Goal: Information Seeking & Learning: Compare options

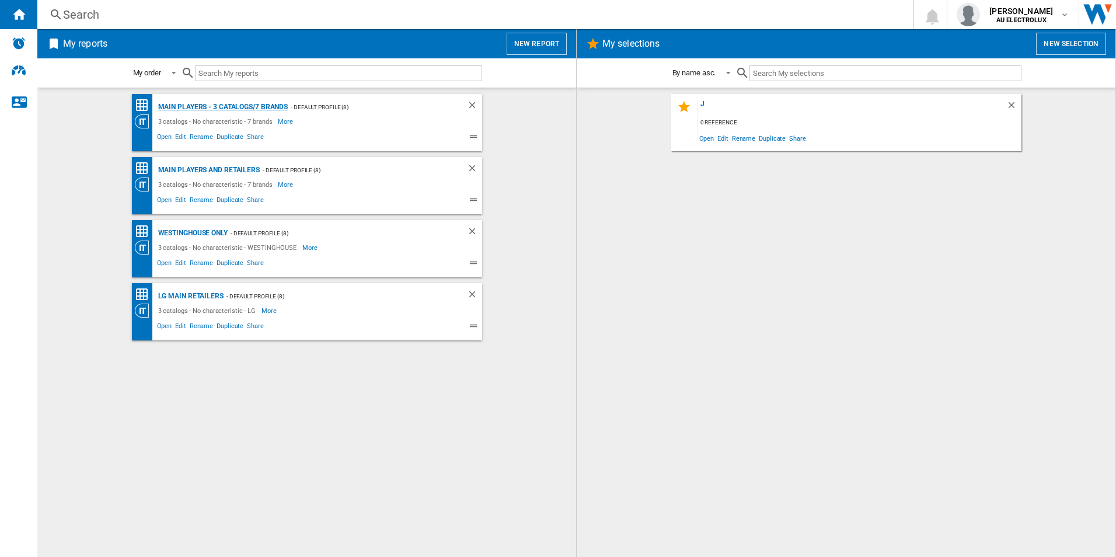
click at [201, 103] on div "Main players - 3 catalogs/7 brands" at bounding box center [221, 107] width 133 height 15
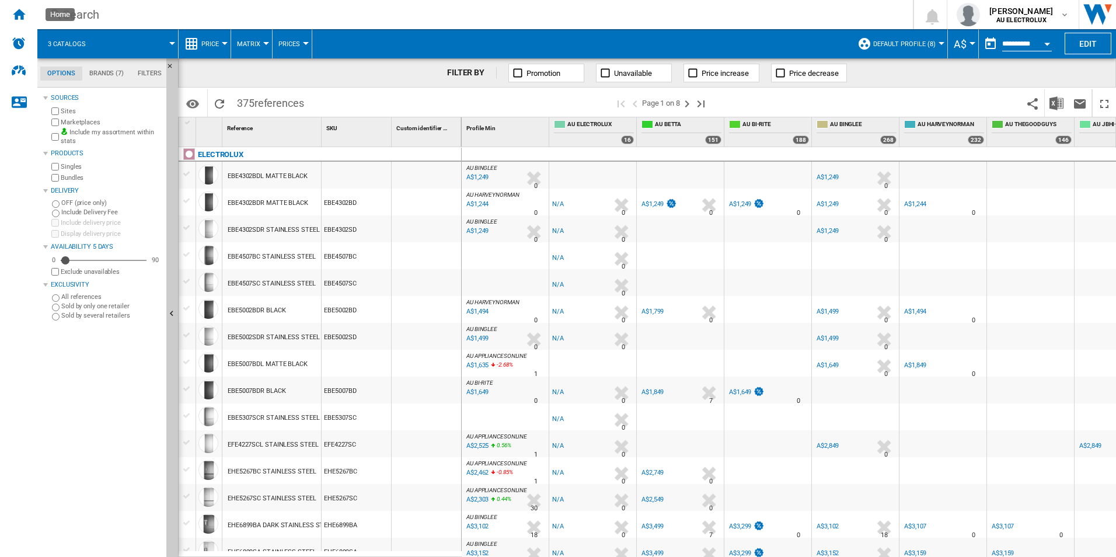
drag, startPoint x: 18, startPoint y: 13, endPoint x: 497, endPoint y: 13, distance: 478.8
click at [497, 13] on div "Search" at bounding box center [473, 14] width 820 height 16
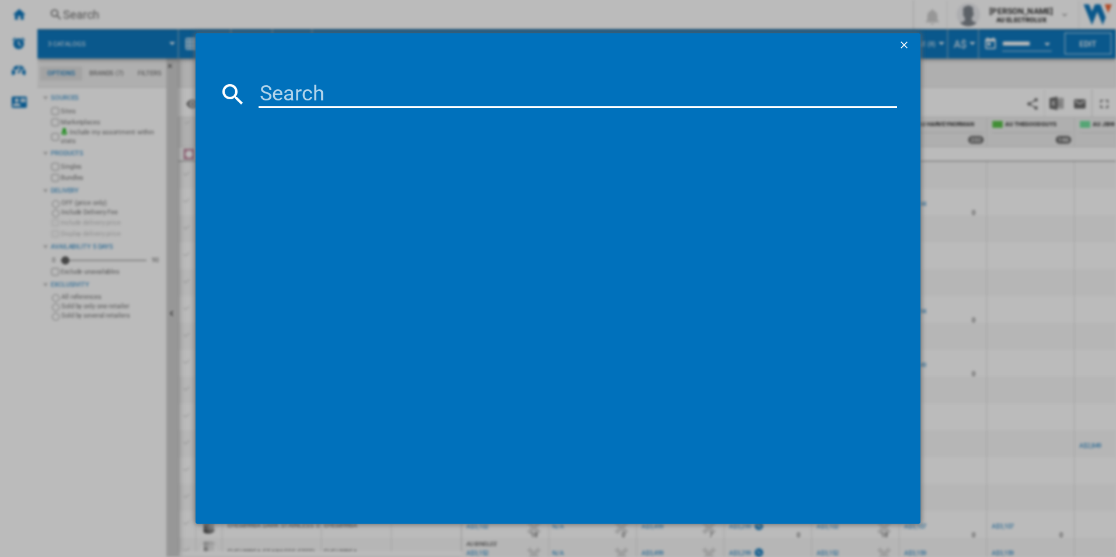
click at [70, 406] on div at bounding box center [558, 278] width 1116 height 557
click at [906, 46] on ng-md-icon "getI18NText('BUTTONS.CLOSE_DIALOG')" at bounding box center [906, 46] width 14 height 14
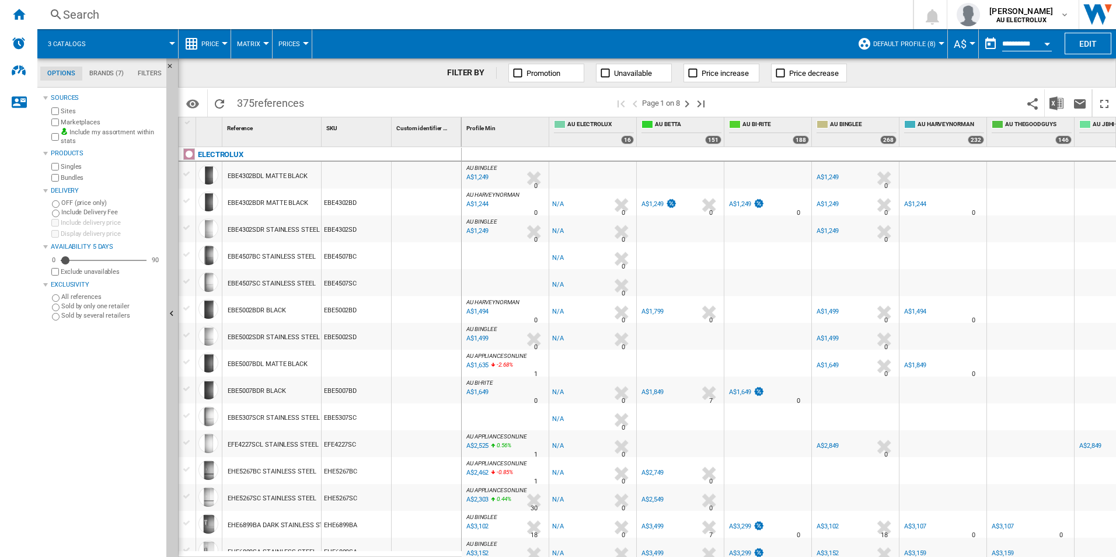
click at [80, 13] on div "Search" at bounding box center [473, 14] width 820 height 16
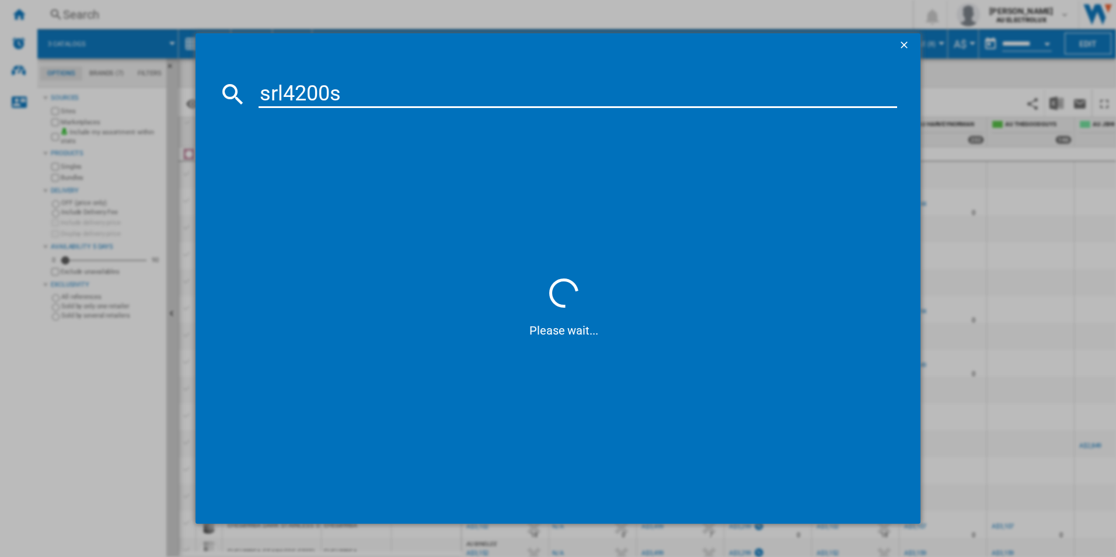
type input "srl4200s"
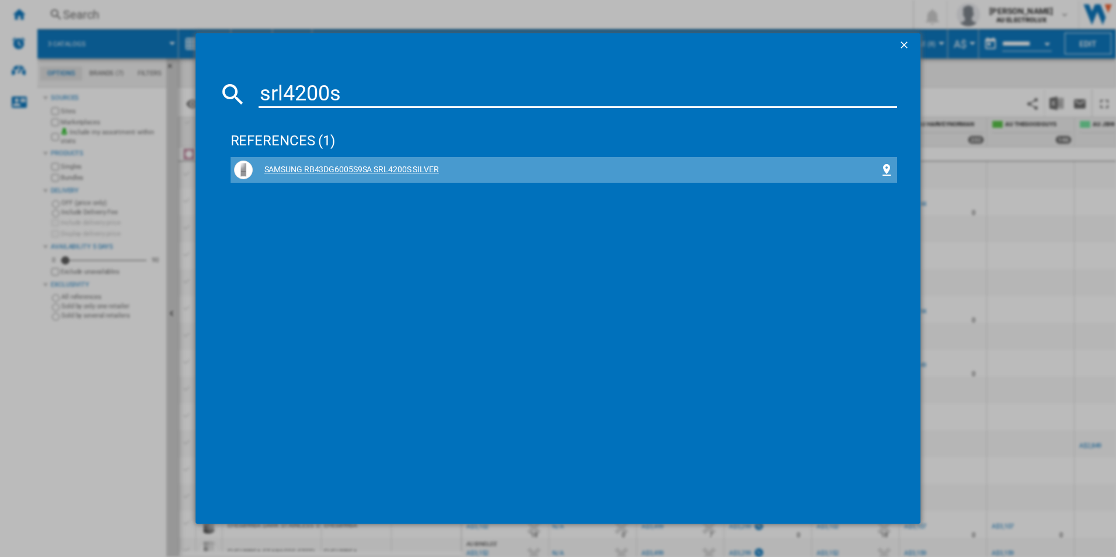
click at [389, 170] on div "SAMSUNG RB43DG6005S9SA SRL4200S SILVER" at bounding box center [567, 170] width 628 height 12
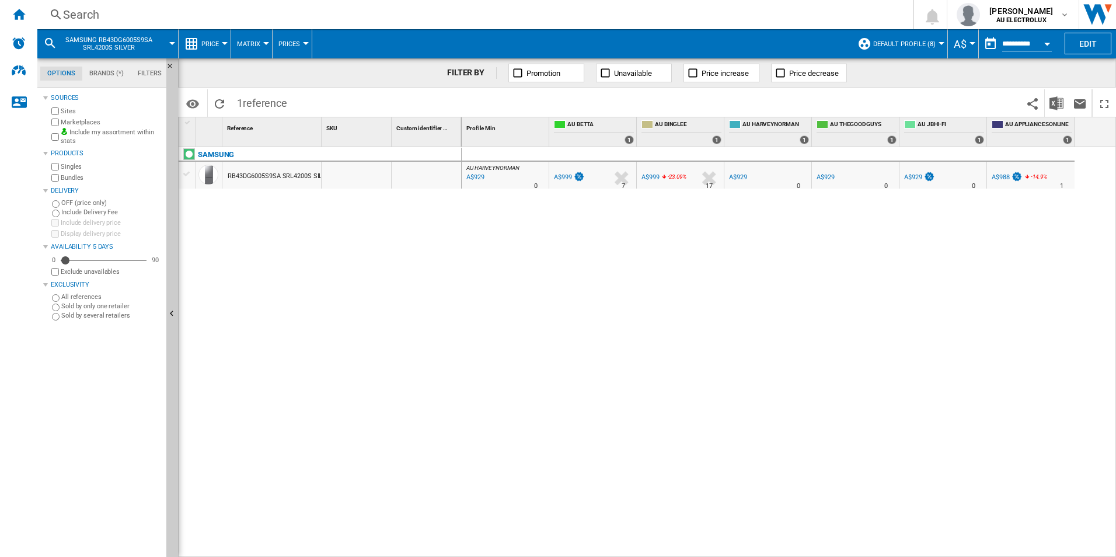
click at [284, 174] on div "RB43DG6005S9SA SRL4200S SILVER" at bounding box center [281, 176] width 106 height 27
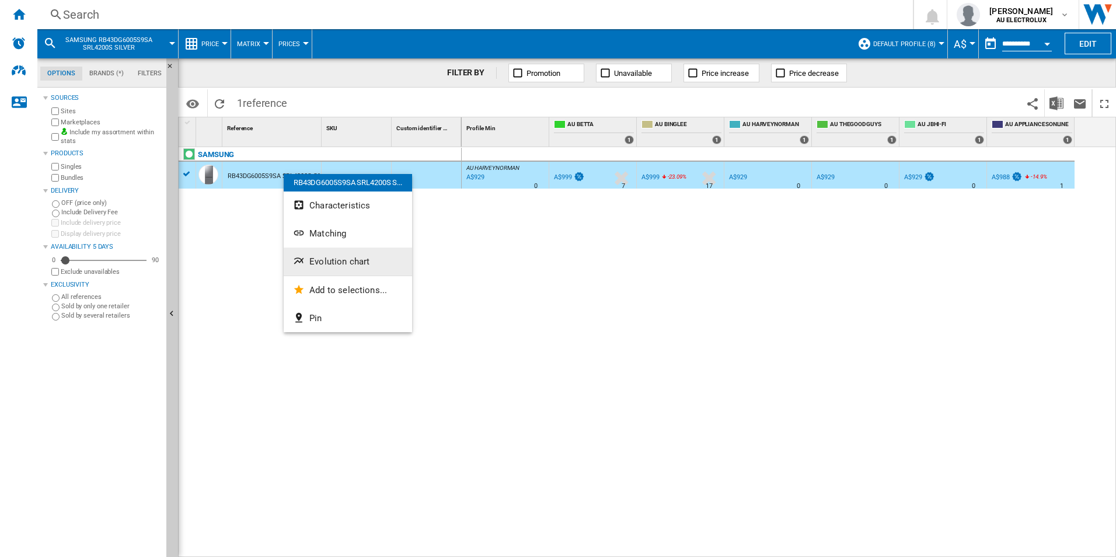
click at [330, 260] on span "Evolution chart" at bounding box center [339, 261] width 60 height 11
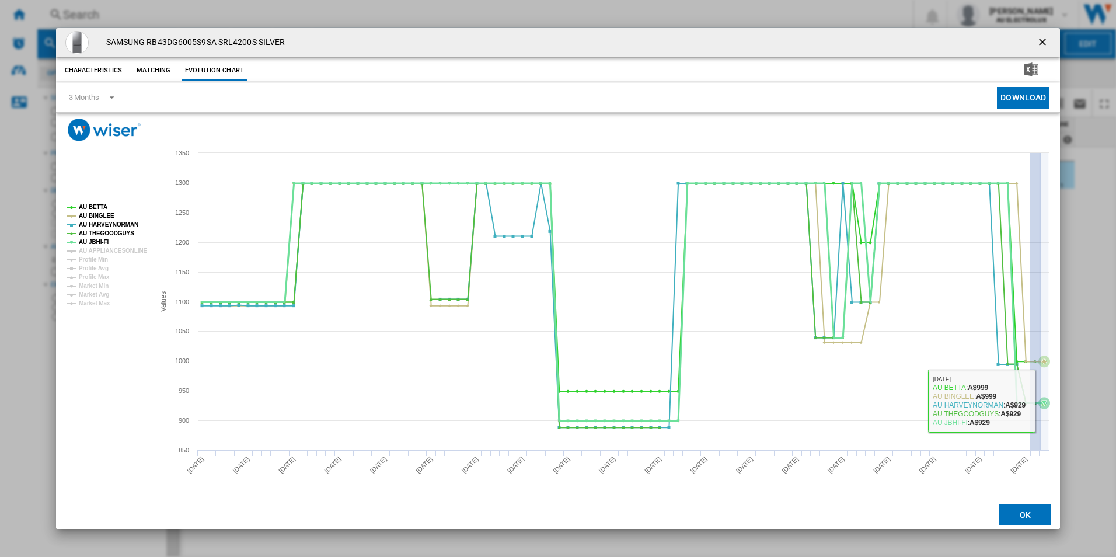
drag, startPoint x: 1031, startPoint y: 404, endPoint x: 1041, endPoint y: 401, distance: 11.1
click at [1041, 401] on icon "Product popup" at bounding box center [623, 302] width 854 height 238
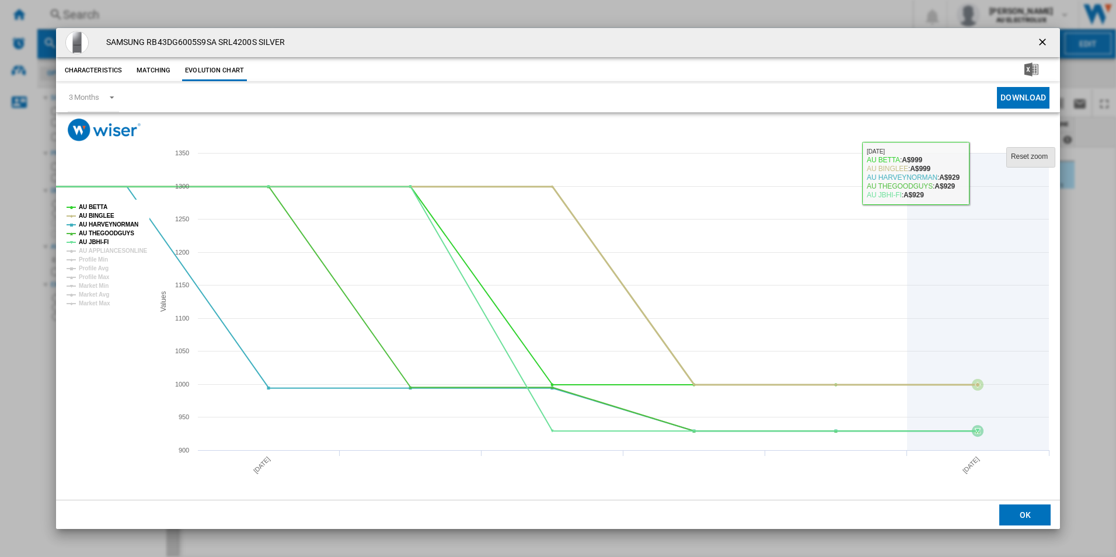
click at [1039, 160] on tspan "Reset zoom" at bounding box center [1029, 156] width 37 height 8
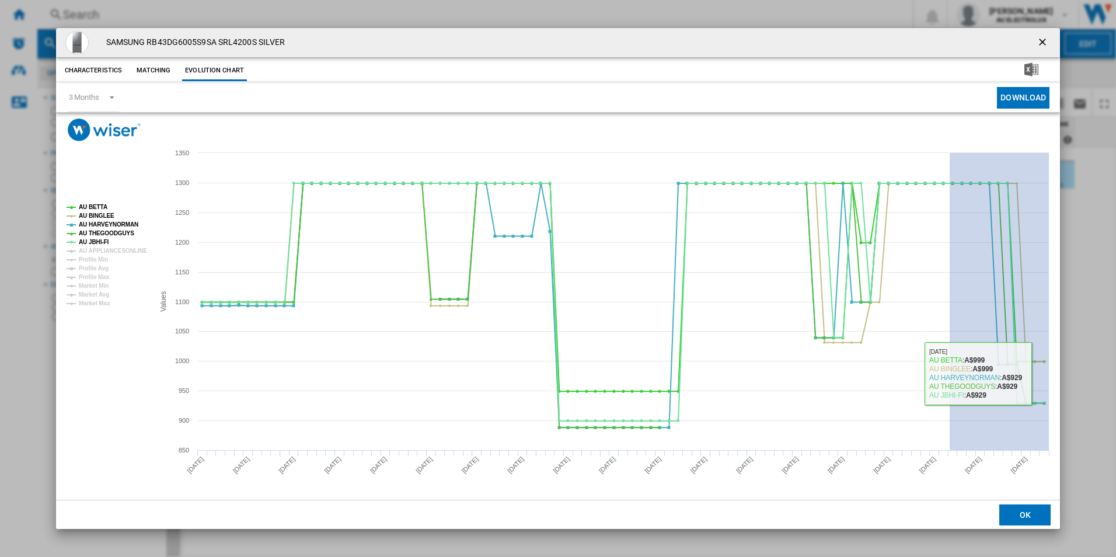
drag, startPoint x: 950, startPoint y: 367, endPoint x: 1070, endPoint y: 376, distance: 120.0
click at [1068, 375] on div "SAMSUNG RB43DG6005S9SA SRL4200S SILVER Characteristics Matching Evolution chart…" at bounding box center [558, 278] width 1116 height 557
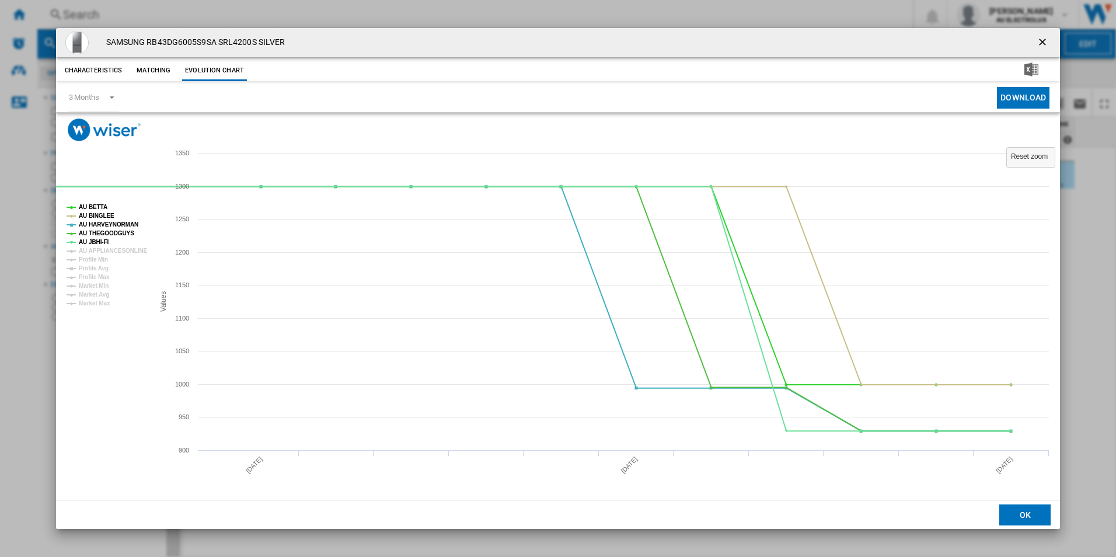
drag, startPoint x: 1044, startPoint y: 39, endPoint x: 1038, endPoint y: 45, distance: 8.3
click at [1044, 40] on ng-md-icon "getI18NText('BUTTONS.CLOSE_DIALOG')" at bounding box center [1044, 43] width 14 height 14
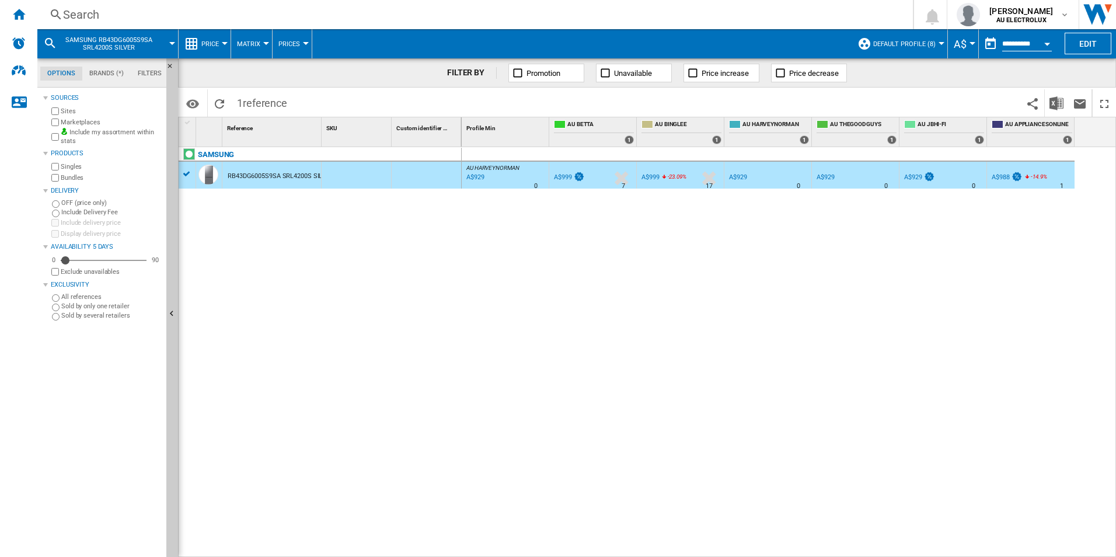
click at [133, 37] on span "SAMSUNG RB43DG6005S9SA SRL4200S SILVER" at bounding box center [109, 43] width 94 height 15
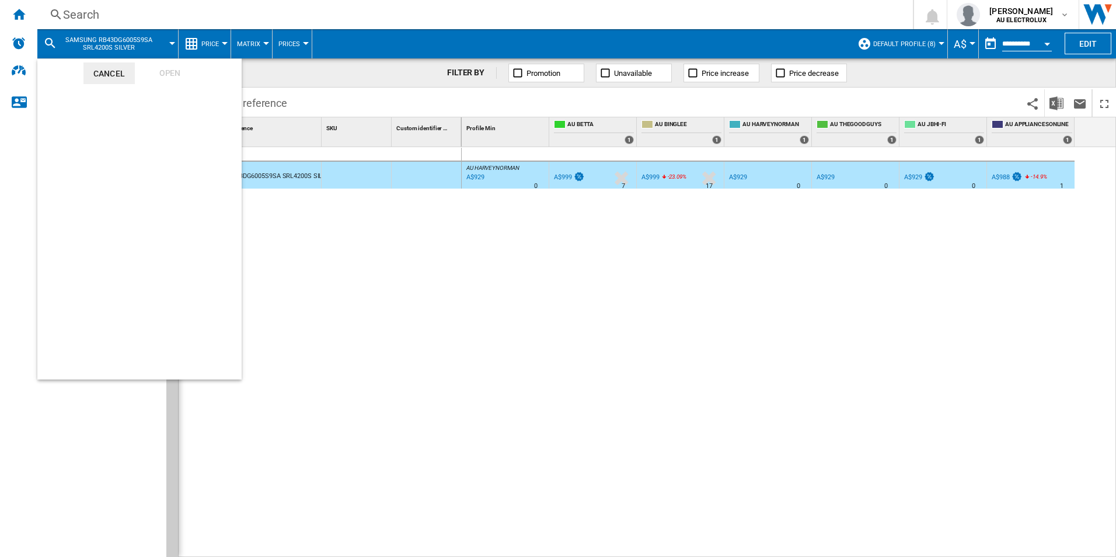
click at [76, 8] on md-backdrop at bounding box center [558, 278] width 1116 height 557
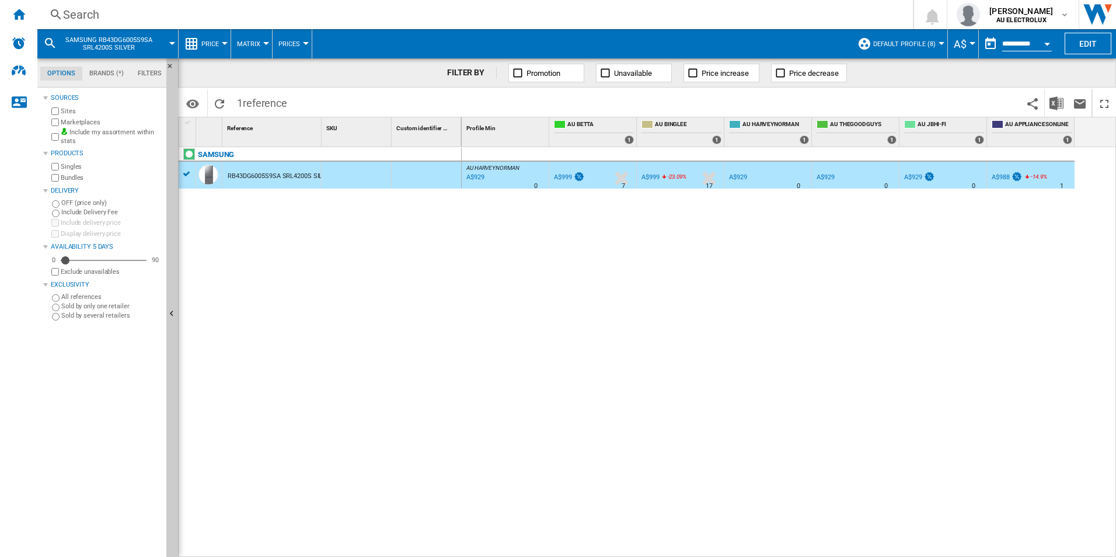
click at [55, 17] on ng-md-icon at bounding box center [56, 15] width 14 height 15
click at [72, 17] on div "Search" at bounding box center [473, 14] width 820 height 16
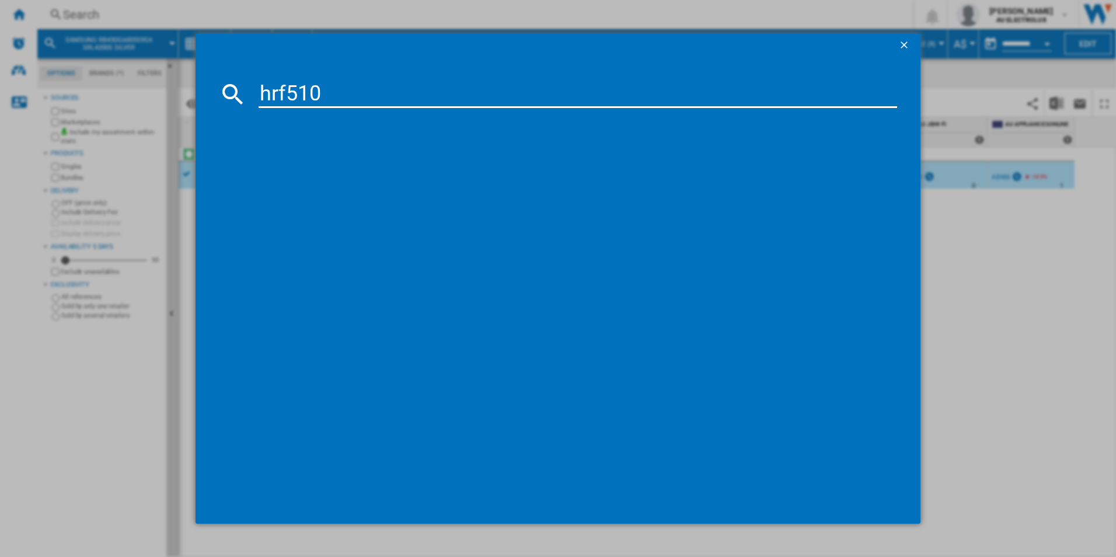
type input "hrf510"
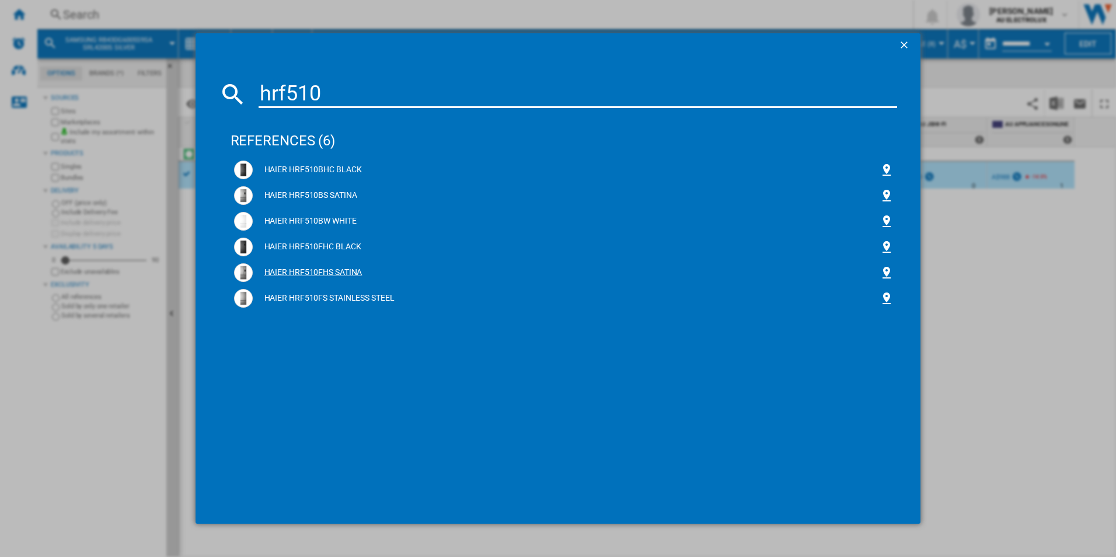
click at [336, 269] on div "HAIER HRF510FHS SATINA" at bounding box center [567, 273] width 628 height 12
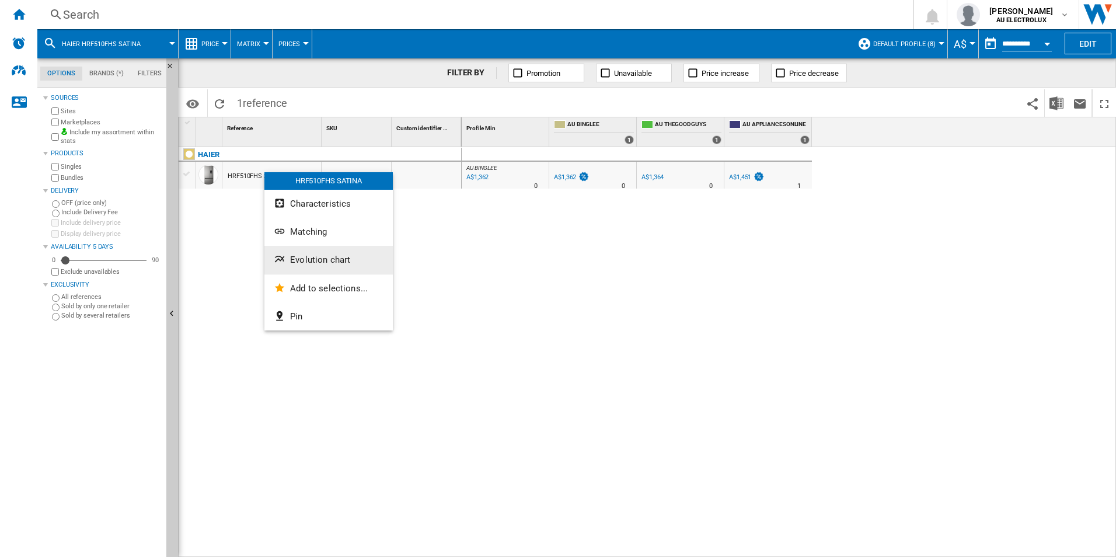
click at [323, 262] on span "Evolution chart" at bounding box center [320, 260] width 60 height 11
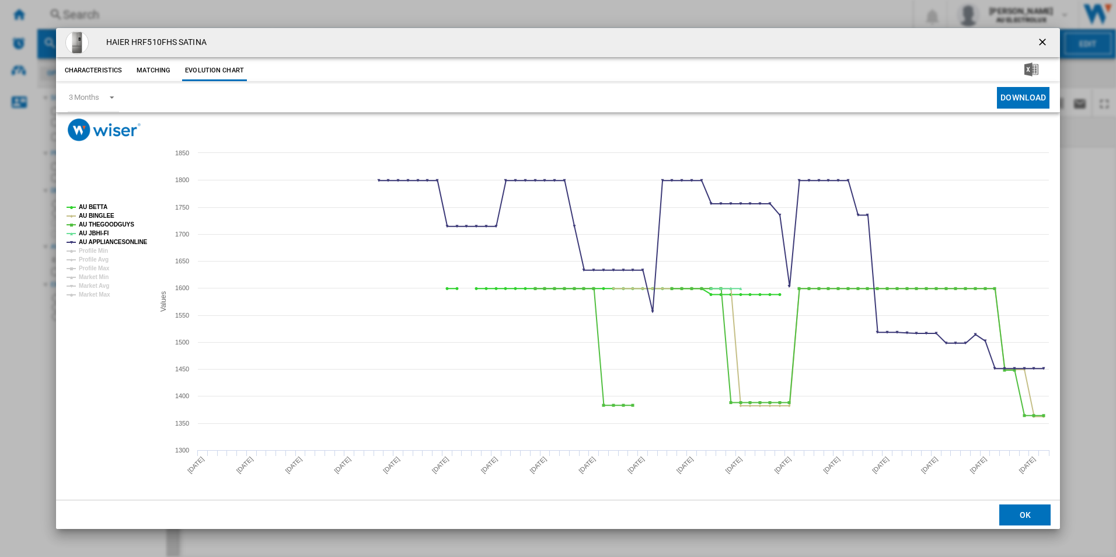
click at [312, 32] on div "HAIER HRF510FHS SATINA" at bounding box center [558, 42] width 1005 height 29
click at [1045, 39] on ng-md-icon "getI18NText('BUTTONS.CLOSE_DIALOG')" at bounding box center [1044, 43] width 14 height 14
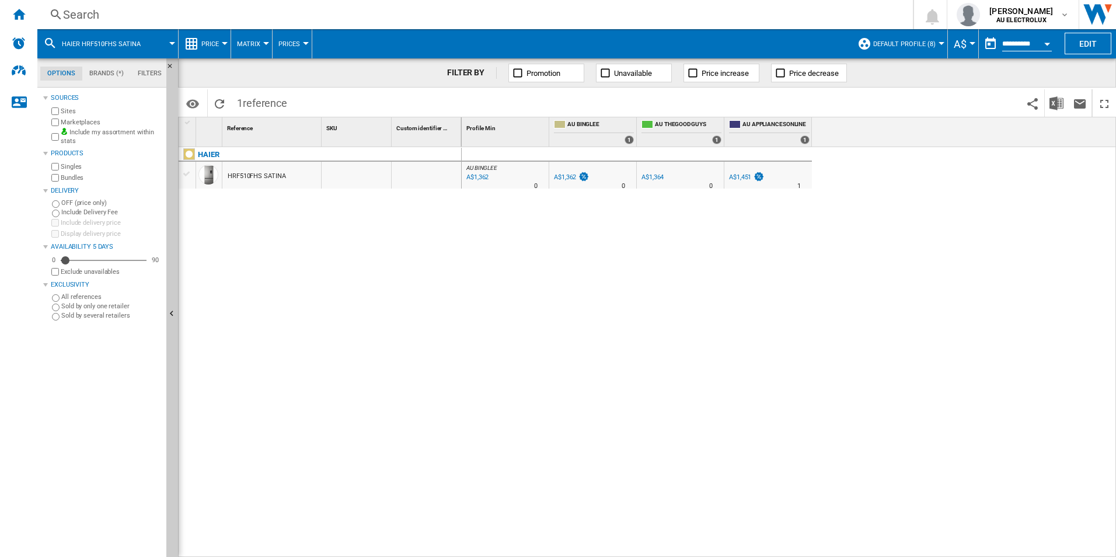
click at [525, 305] on div "AU BINGLEE : -1.0 % A$1,362 % N/A 0 AU BINGLEE : -1.0 % A$1,362 % N/A" at bounding box center [789, 352] width 655 height 410
drag, startPoint x: 904, startPoint y: 288, endPoint x: 610, endPoint y: 225, distance: 301.4
click at [893, 286] on div "AU BINGLEE : -1.0 % A$1,362 % N/A 0 AU BINGLEE : -1.0 % A$1,362 % N/A" at bounding box center [789, 352] width 655 height 410
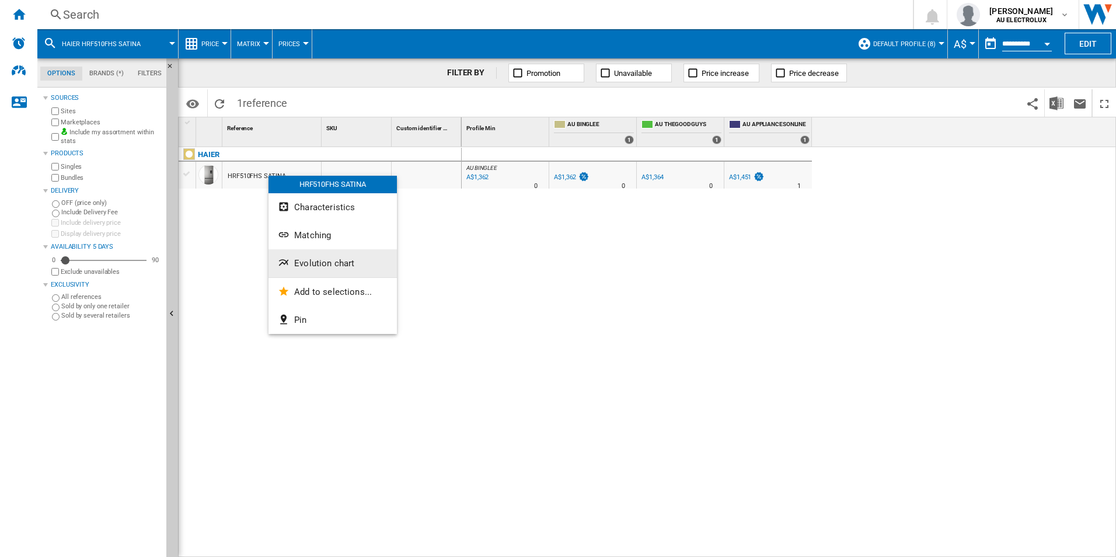
click at [321, 263] on span "Evolution chart" at bounding box center [324, 263] width 60 height 11
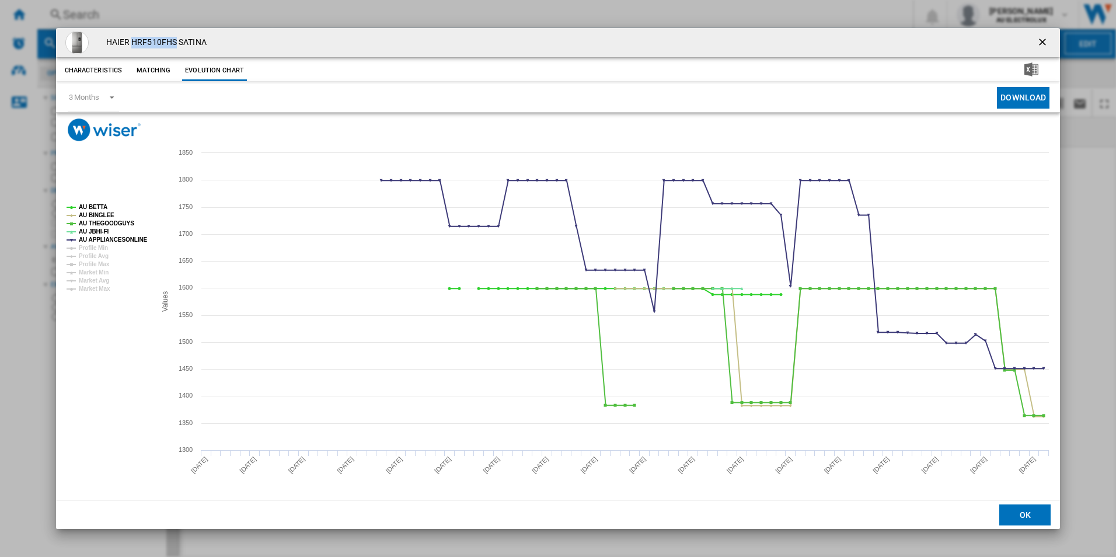
drag, startPoint x: 176, startPoint y: 40, endPoint x: 133, endPoint y: 39, distance: 43.8
click at [133, 39] on h4 "HAIER HRF510FHS SATINA" at bounding box center [153, 43] width 106 height 12
copy h4 "HRF510FHS"
click at [1043, 38] on ng-md-icon "getI18NText('BUTTONS.CLOSE_DIALOG')" at bounding box center [1044, 43] width 14 height 14
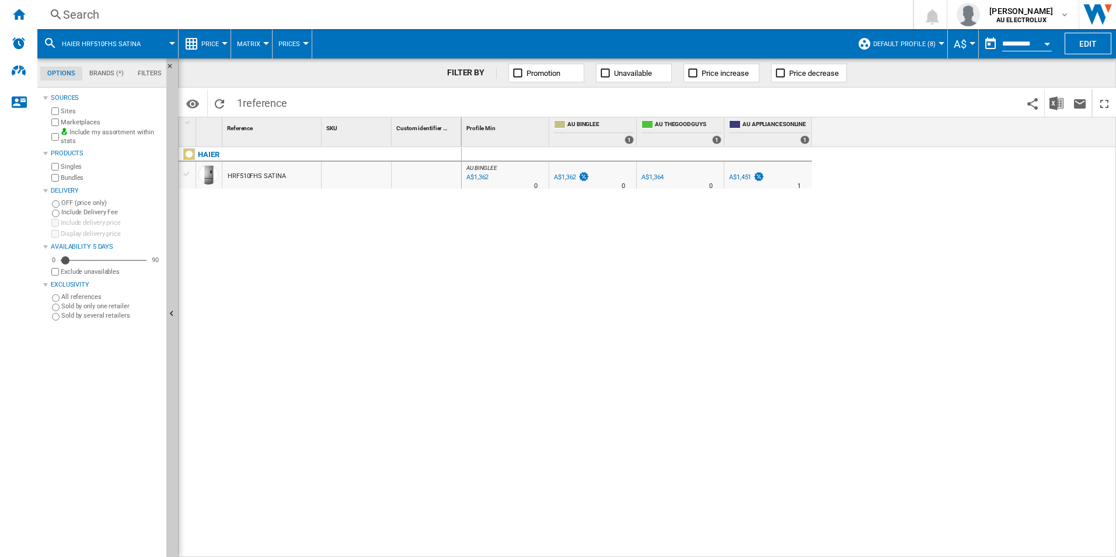
click at [137, 44] on span "HAIER HRF510FHS SATINA" at bounding box center [101, 44] width 79 height 8
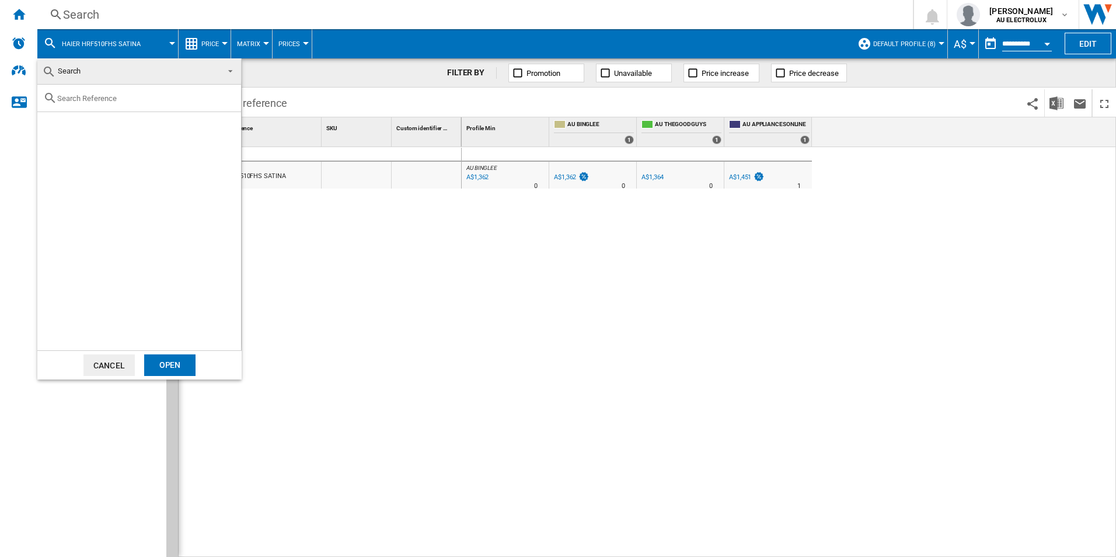
click at [142, 12] on md-backdrop at bounding box center [558, 278] width 1116 height 557
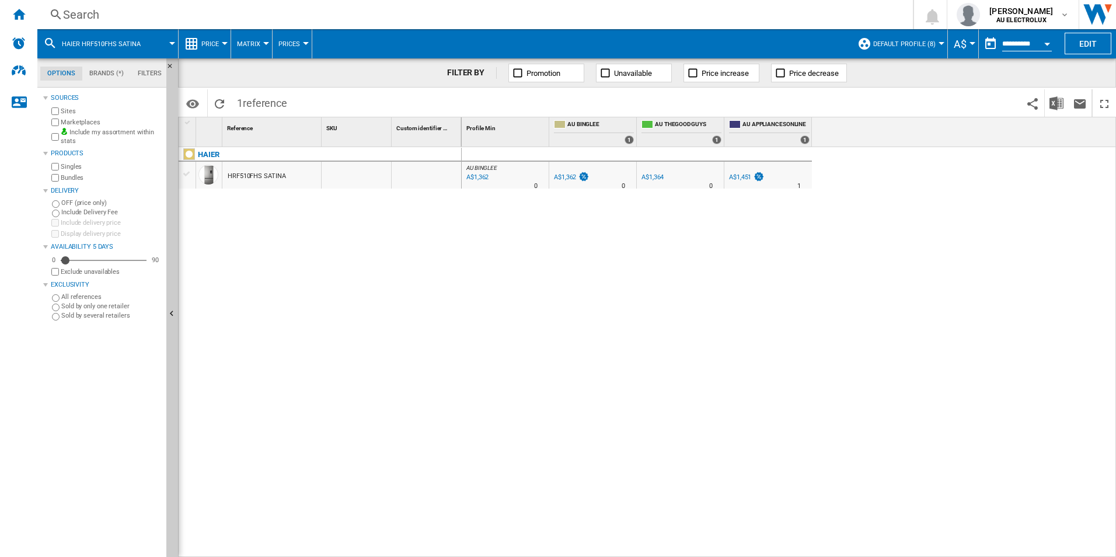
click at [69, 18] on div "Search" at bounding box center [473, 14] width 820 height 16
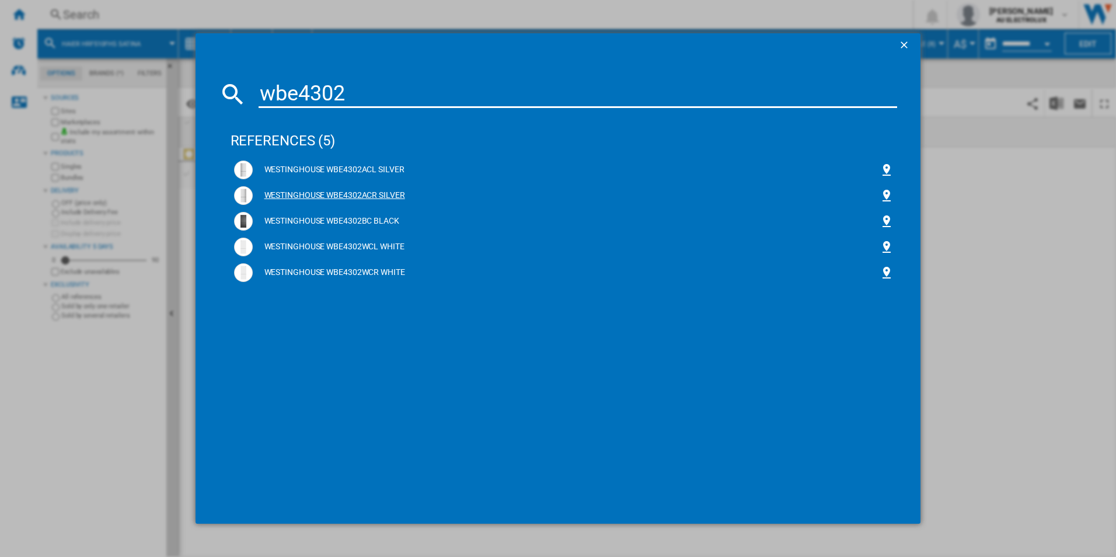
type input "wbe4302"
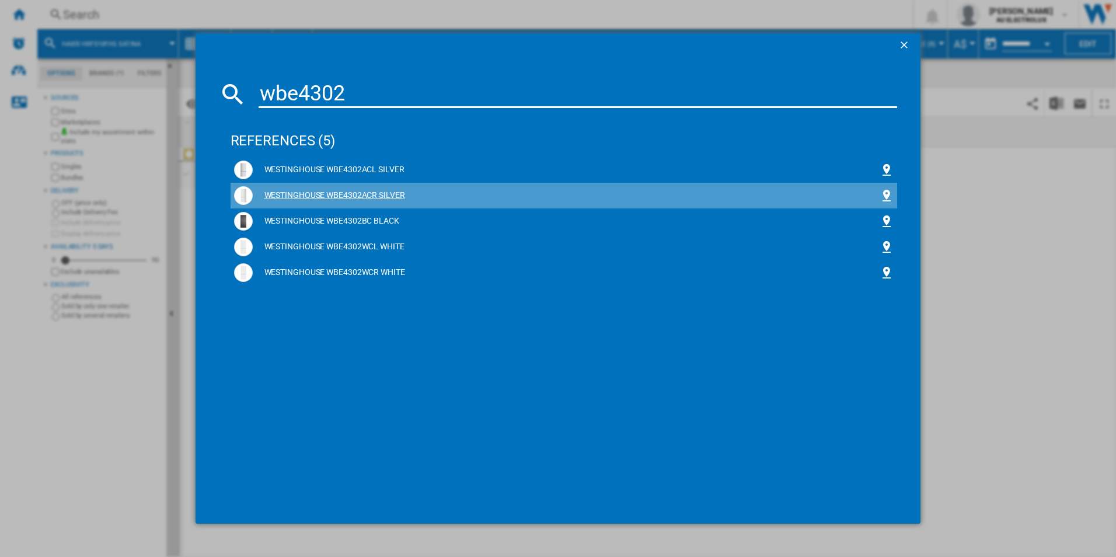
click at [396, 193] on div "WESTINGHOUSE WBE4302ACR SILVER" at bounding box center [567, 196] width 628 height 12
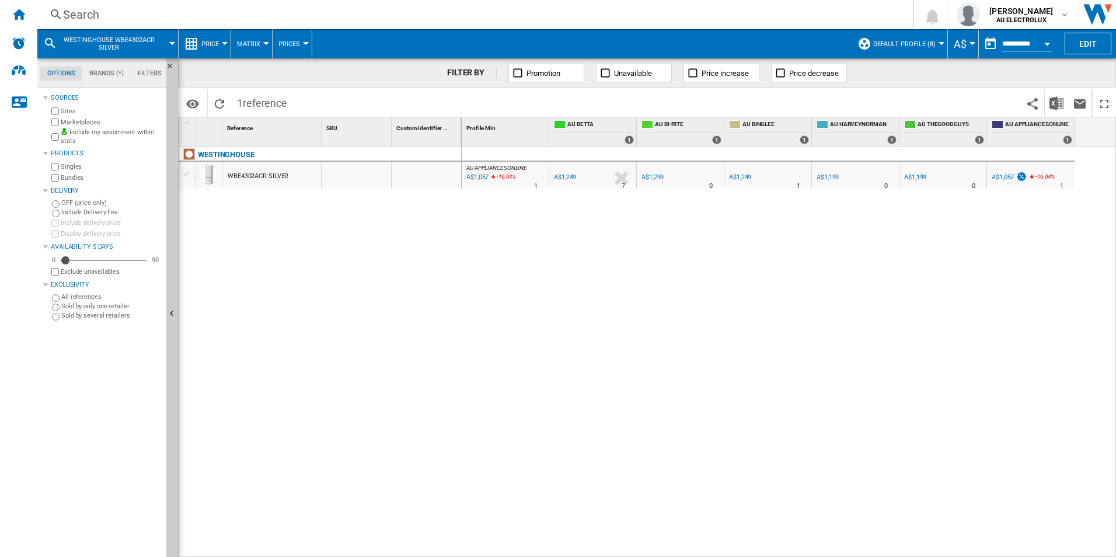
click at [260, 178] on div "WBE4302ACR SILVER" at bounding box center [258, 176] width 61 height 27
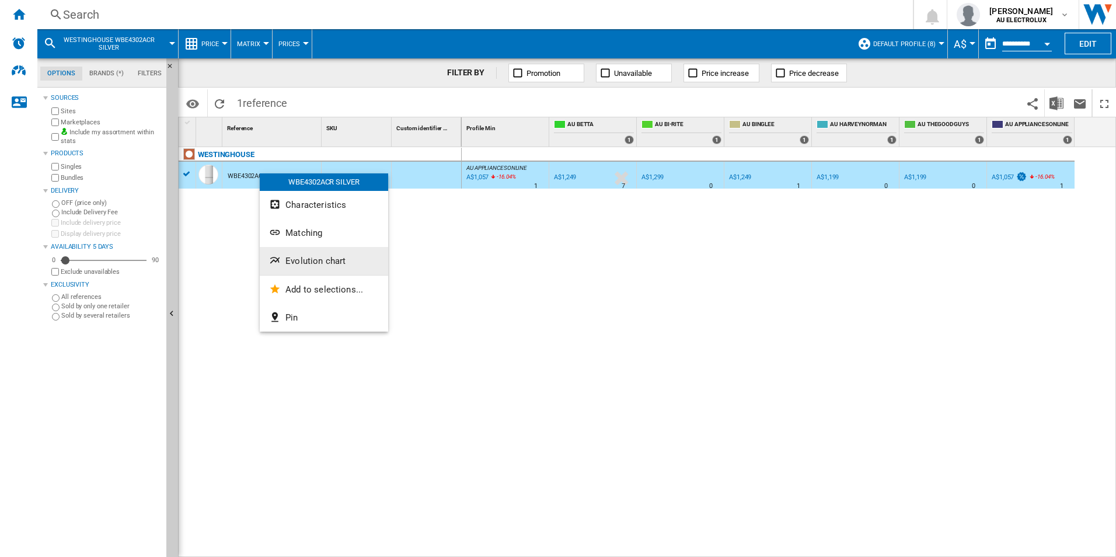
click at [322, 257] on span "Evolution chart" at bounding box center [316, 261] width 60 height 11
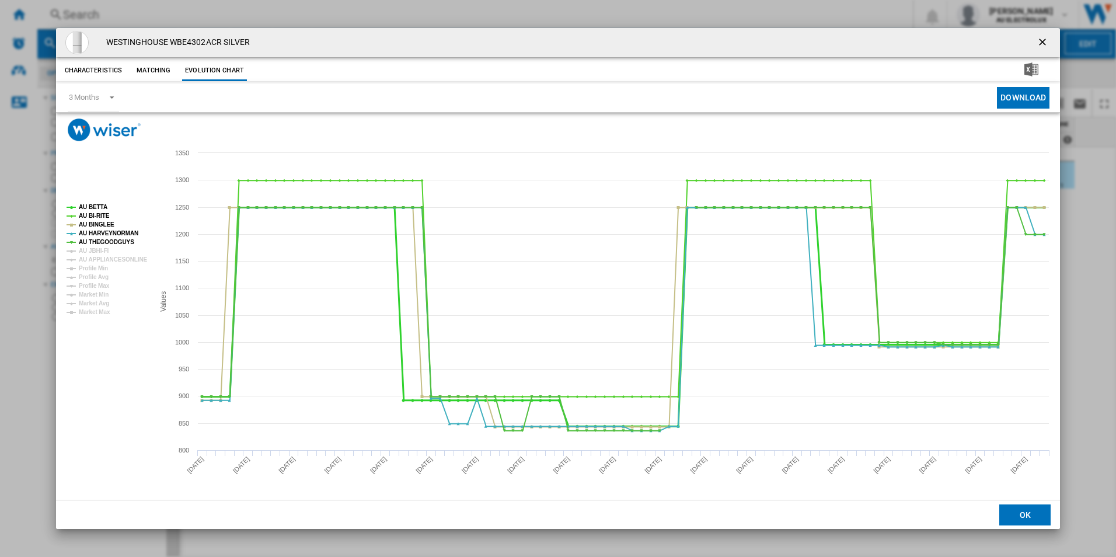
click at [95, 204] on tspan "AU BETTA" at bounding box center [93, 207] width 29 height 6
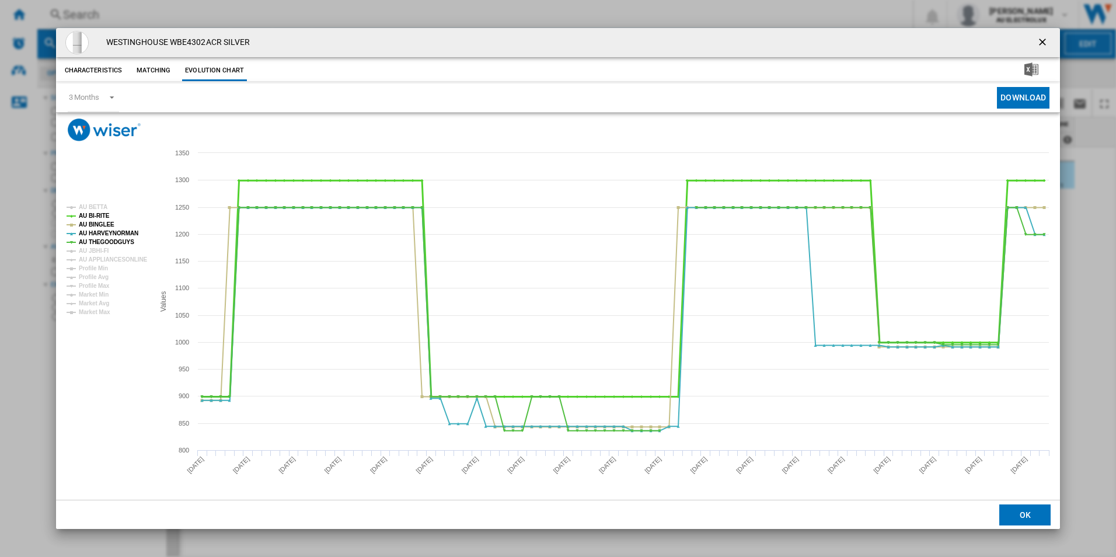
click at [95, 213] on tspan "AU BI-RITE" at bounding box center [94, 216] width 31 height 6
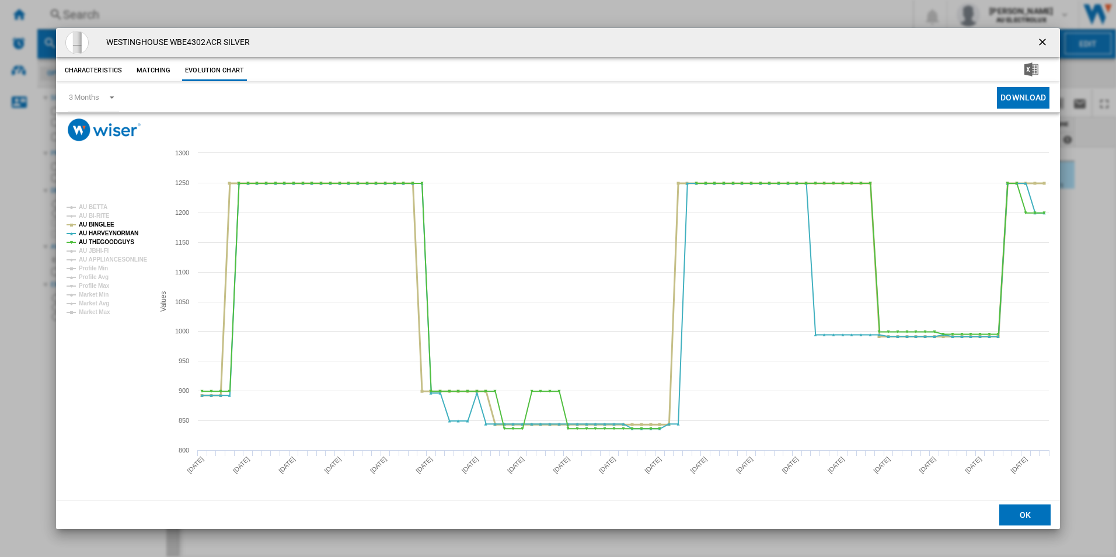
click at [98, 223] on tspan "AU BINGLEE" at bounding box center [97, 224] width 36 height 6
click at [93, 242] on tspan "AU THEGOODGUYS" at bounding box center [106, 242] width 55 height 6
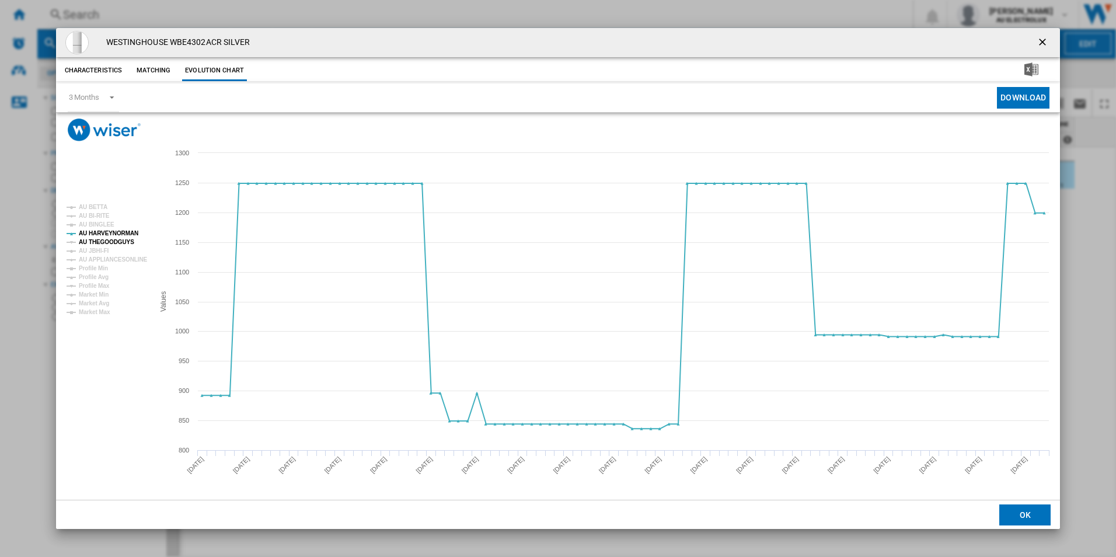
click at [114, 241] on tspan "AU THEGOODGUYS" at bounding box center [106, 242] width 55 height 6
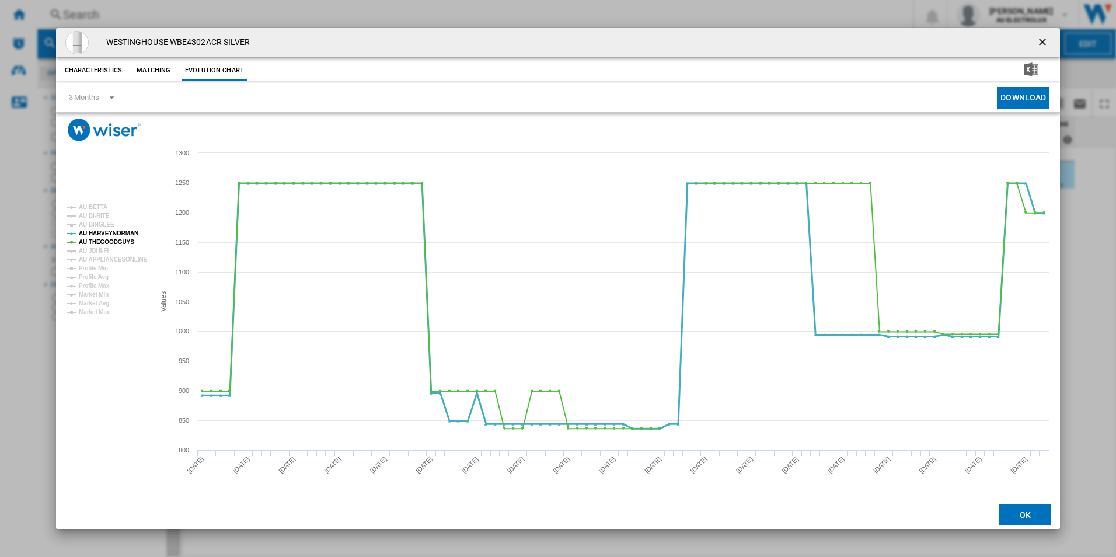
click at [110, 232] on tspan "AU HARVEYNORMAN" at bounding box center [109, 233] width 60 height 6
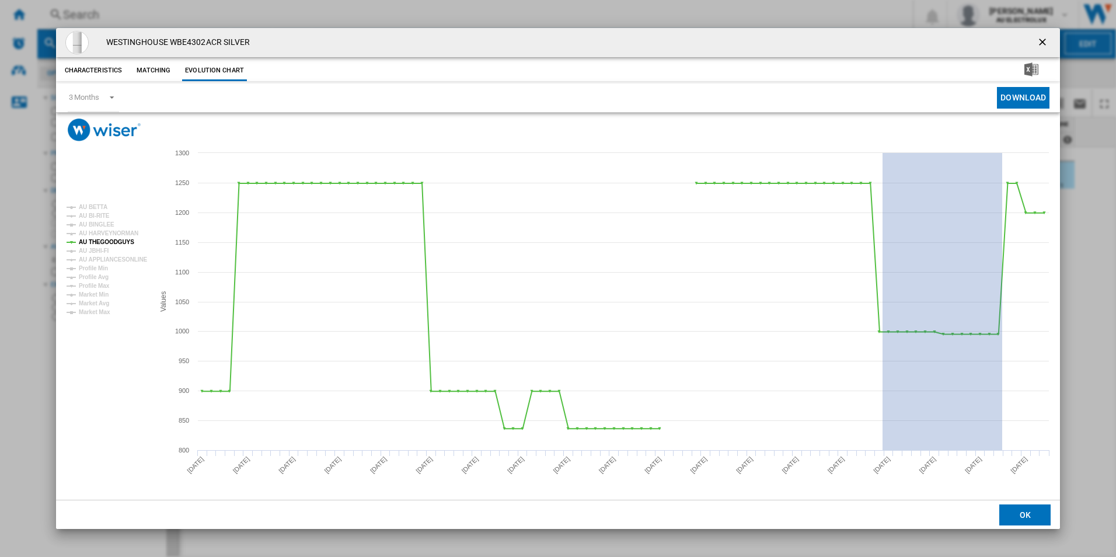
drag, startPoint x: 883, startPoint y: 450, endPoint x: 1003, endPoint y: 451, distance: 119.7
click at [1003, 451] on icon "Created with Highcharts 5.0.14 Values 800 900 1000 1100 1200 1300 850 950 1050 …" at bounding box center [558, 320] width 1005 height 358
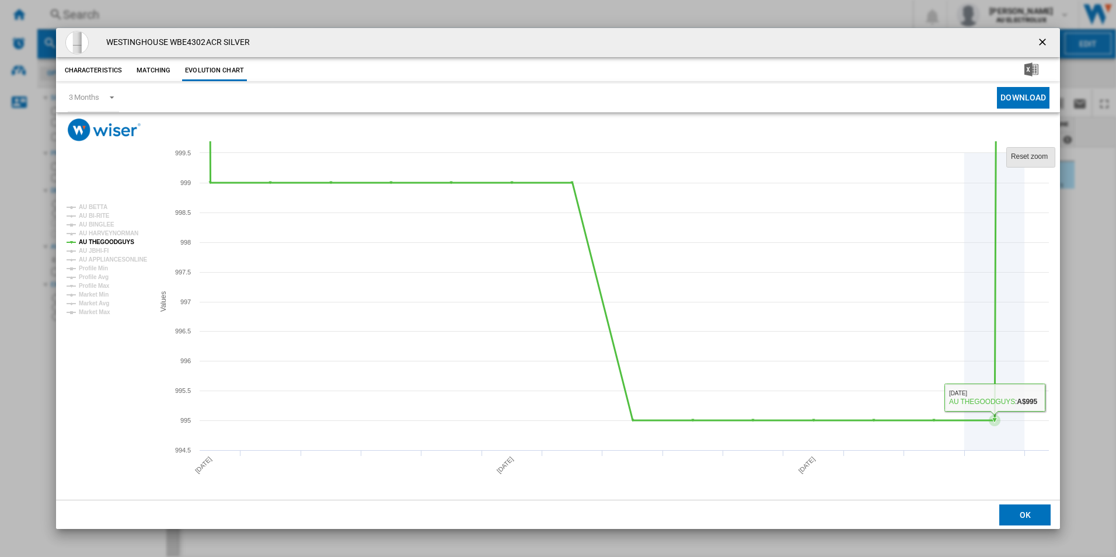
click at [1022, 158] on tspan "Reset zoom" at bounding box center [1029, 156] width 37 height 8
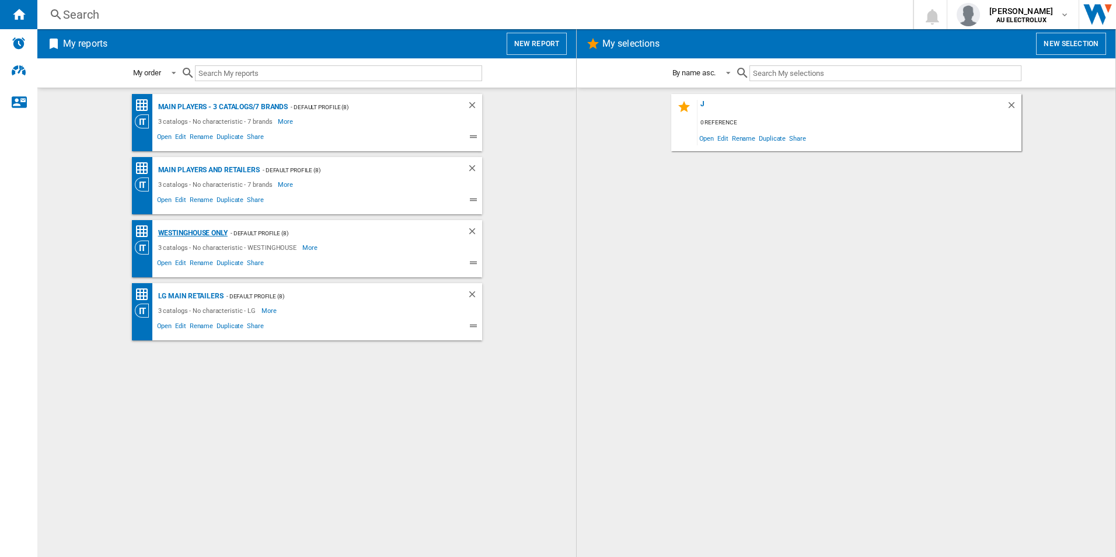
click at [198, 234] on div "Westinghouse only" at bounding box center [191, 233] width 72 height 15
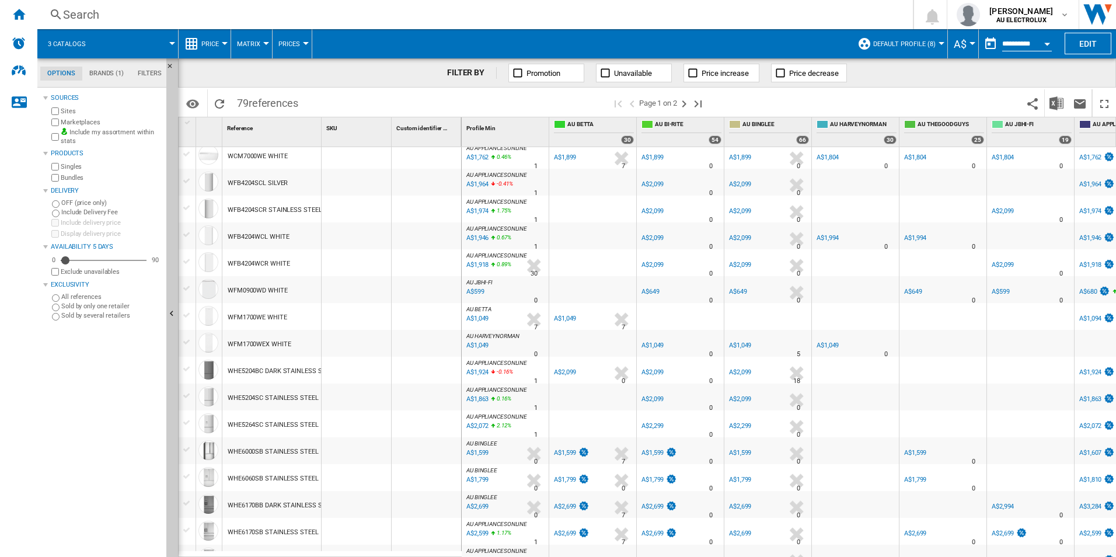
scroll to position [642, 0]
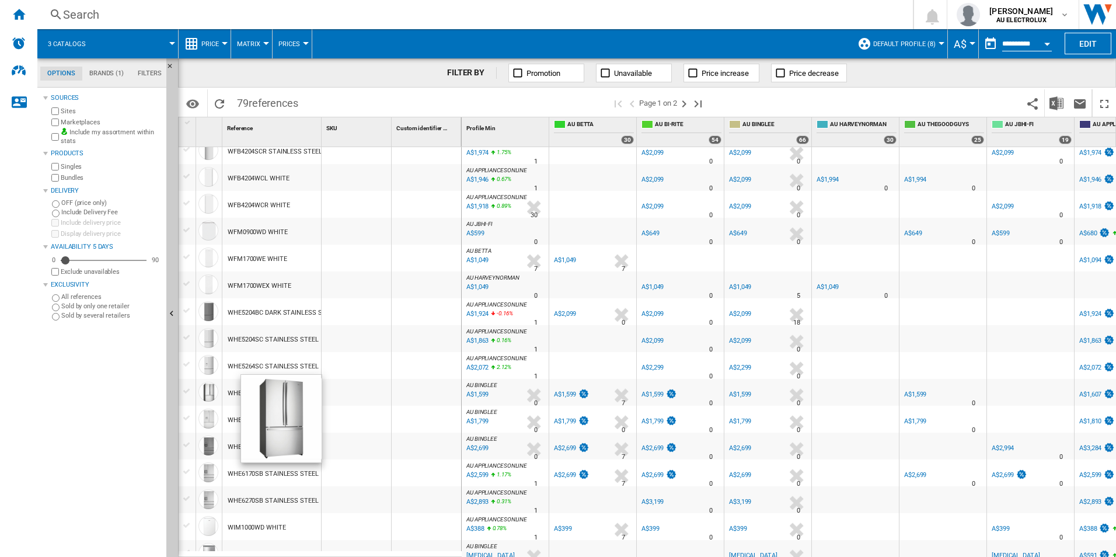
click at [214, 390] on div at bounding box center [209, 392] width 20 height 20
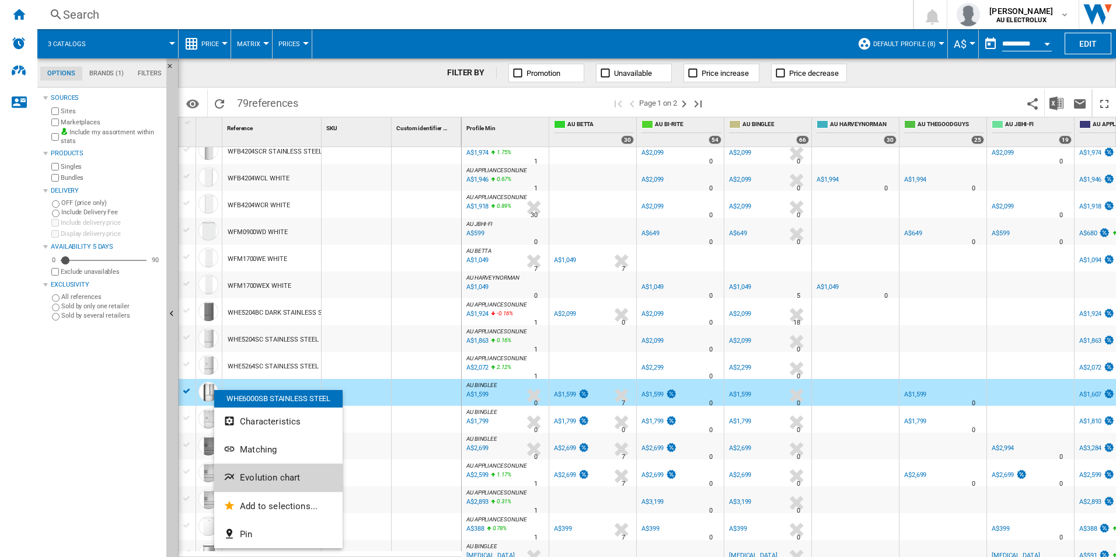
click at [277, 480] on span "Evolution chart" at bounding box center [270, 477] width 60 height 11
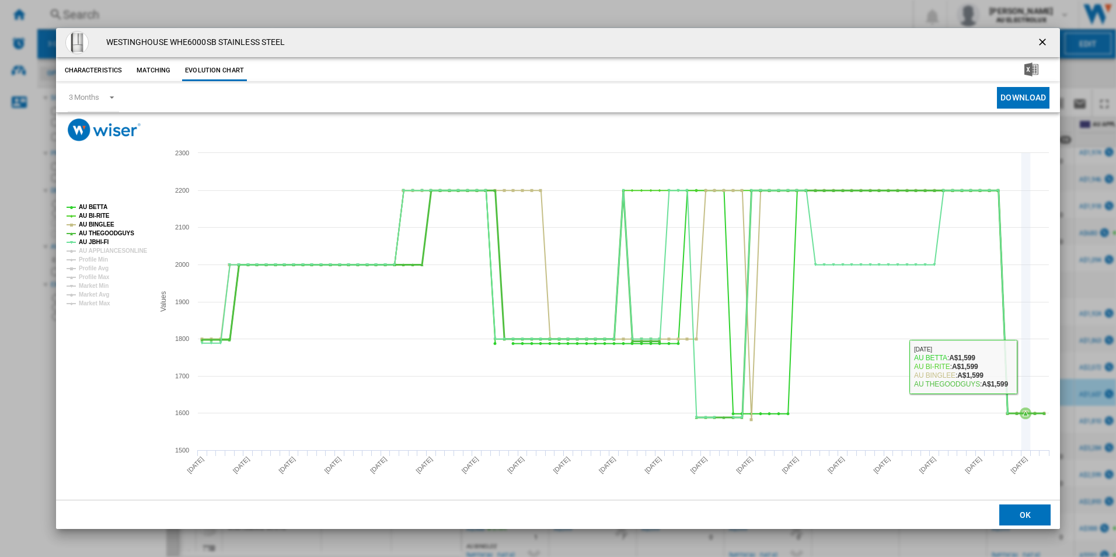
click at [1026, 368] on icon "Product popup" at bounding box center [1026, 301] width 0 height 297
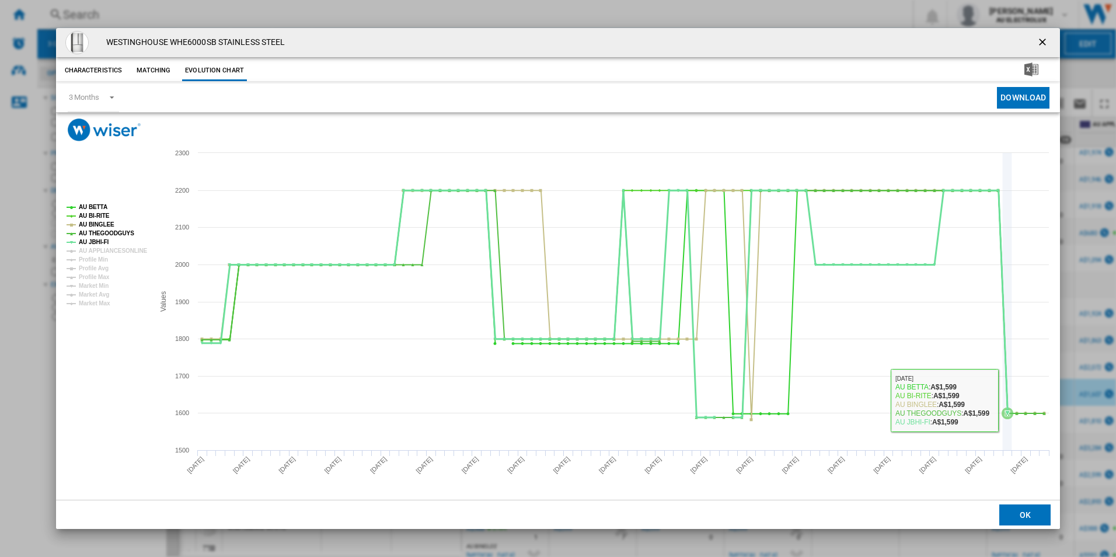
click at [1004, 403] on icon "Product popup" at bounding box center [604, 303] width 817 height 227
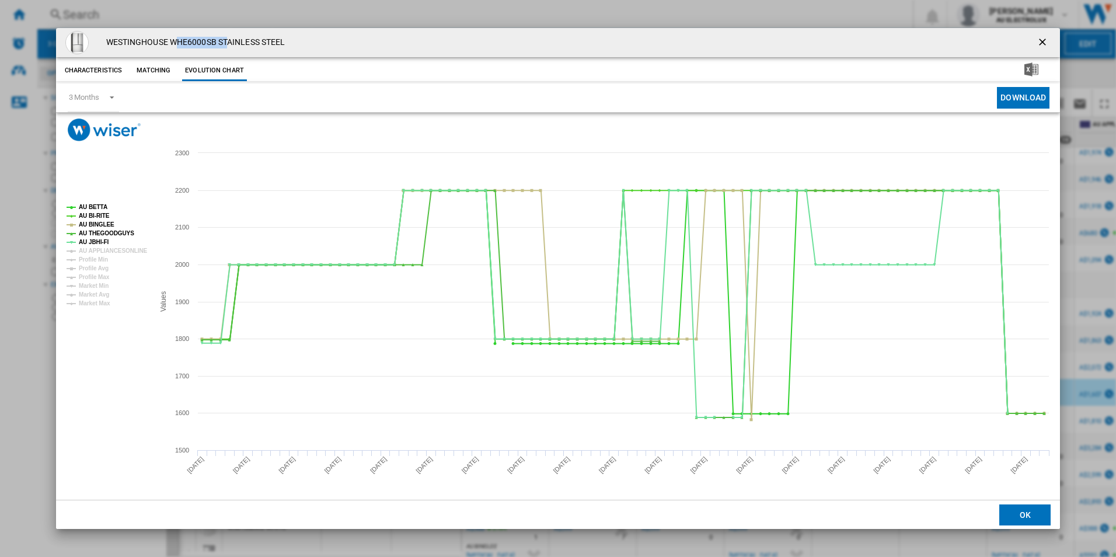
drag, startPoint x: 174, startPoint y: 43, endPoint x: 229, endPoint y: 47, distance: 55.0
click at [229, 47] on h4 "WESTINGHOUSE WHE6000SB STAINLESS STEEL" at bounding box center [192, 43] width 185 height 12
drag, startPoint x: 229, startPoint y: 47, endPoint x: 206, endPoint y: 47, distance: 23.4
click at [206, 47] on h4 "WESTINGHOUSE WHE6000SB STAINLESS STEEL" at bounding box center [192, 43] width 185 height 12
drag, startPoint x: 173, startPoint y: 41, endPoint x: 215, endPoint y: 44, distance: 41.6
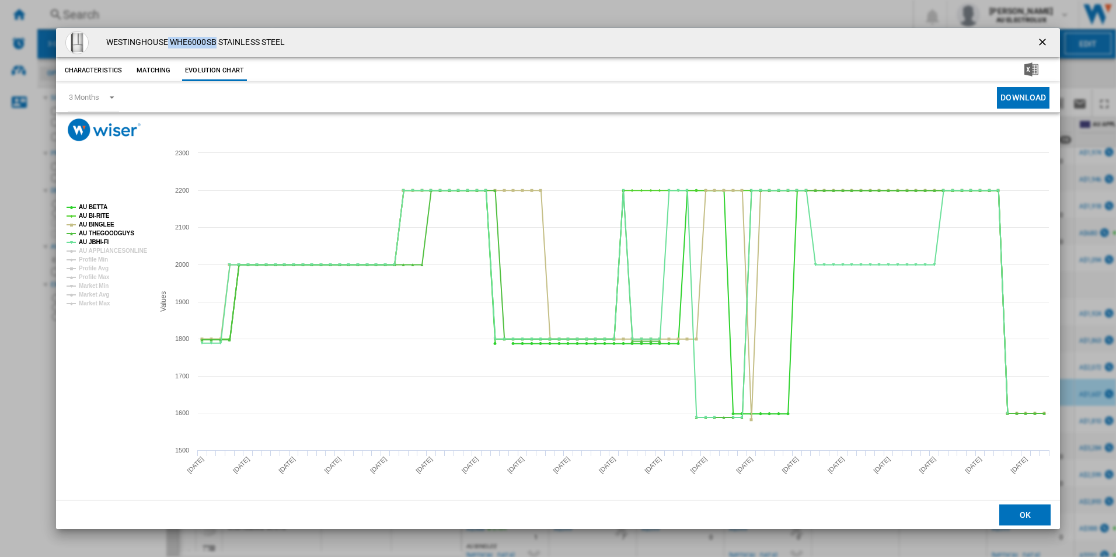
click at [215, 44] on h4 "WESTINGHOUSE WHE6000SB STAINLESS STEEL" at bounding box center [192, 43] width 185 height 12
drag, startPoint x: 215, startPoint y: 44, endPoint x: 200, endPoint y: 43, distance: 15.3
click at [1047, 41] on ng-md-icon "getI18NText('BUTTONS.CLOSE_DIALOG')" at bounding box center [1044, 43] width 14 height 14
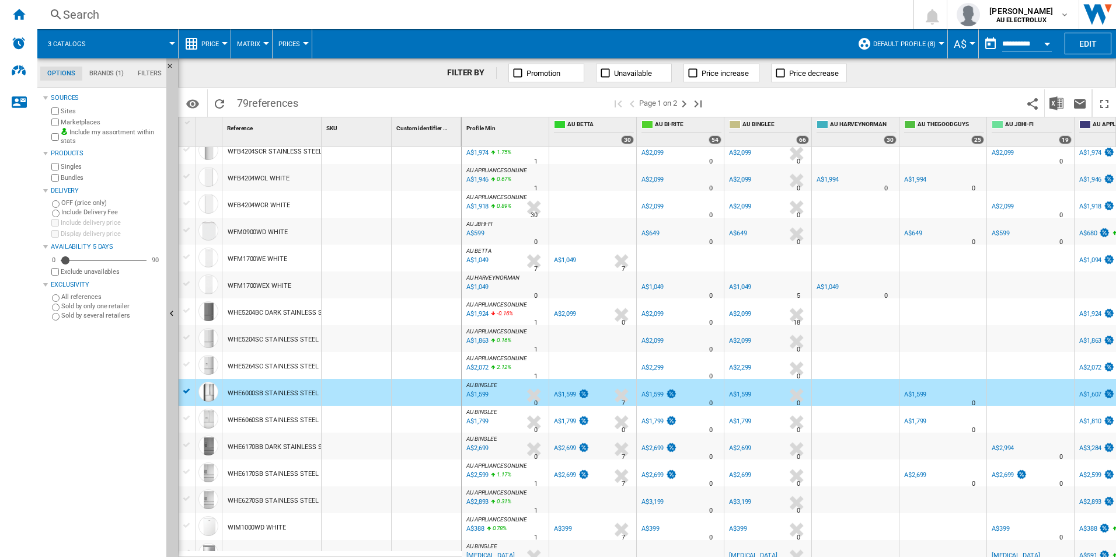
click at [255, 396] on div "WHE6000SB STAINLESS STEEL" at bounding box center [273, 393] width 91 height 27
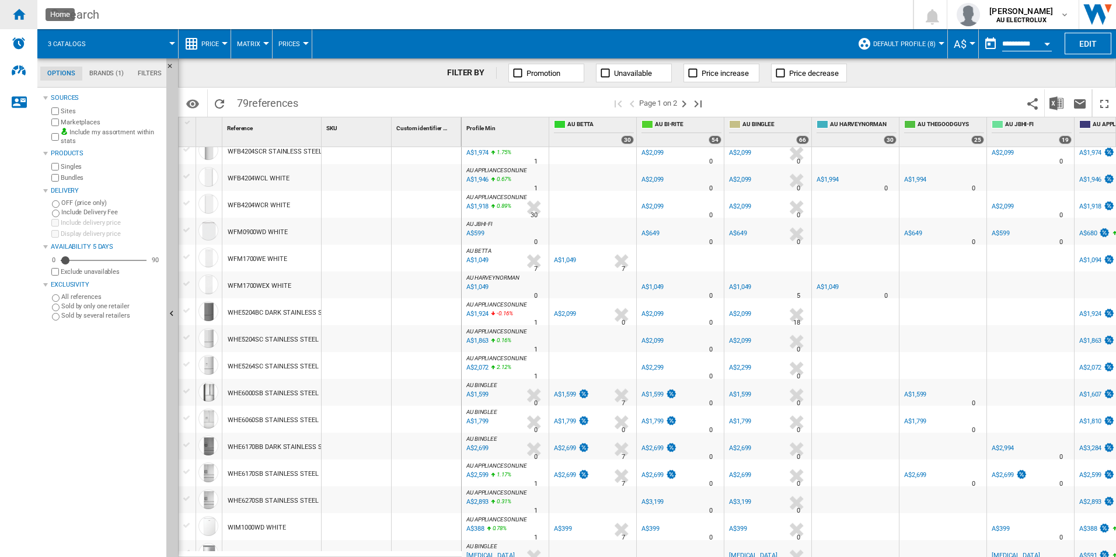
click at [20, 6] on div "Home" at bounding box center [18, 14] width 37 height 29
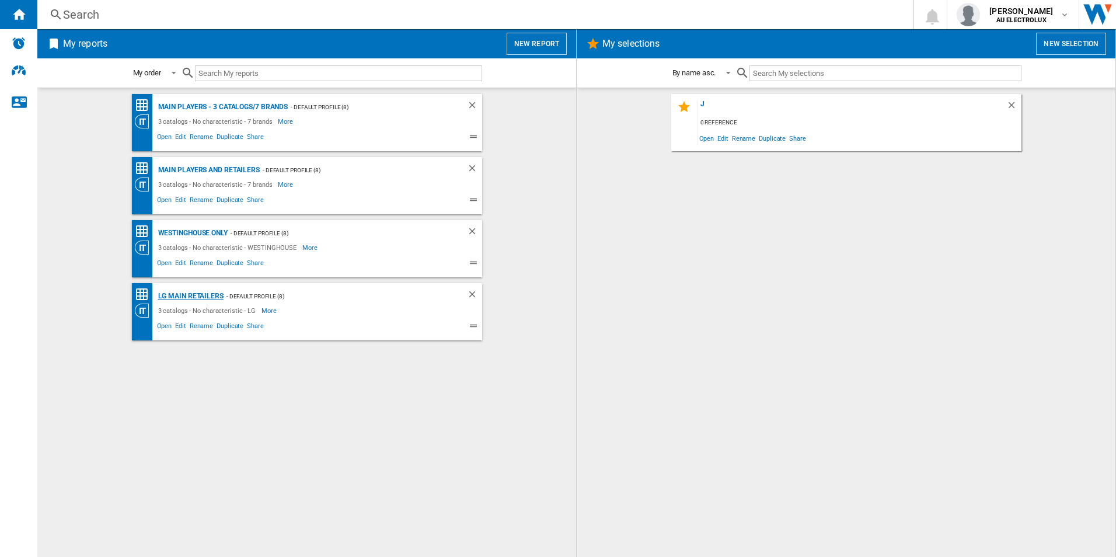
click at [183, 293] on div "LG main retailers" at bounding box center [189, 296] width 68 height 15
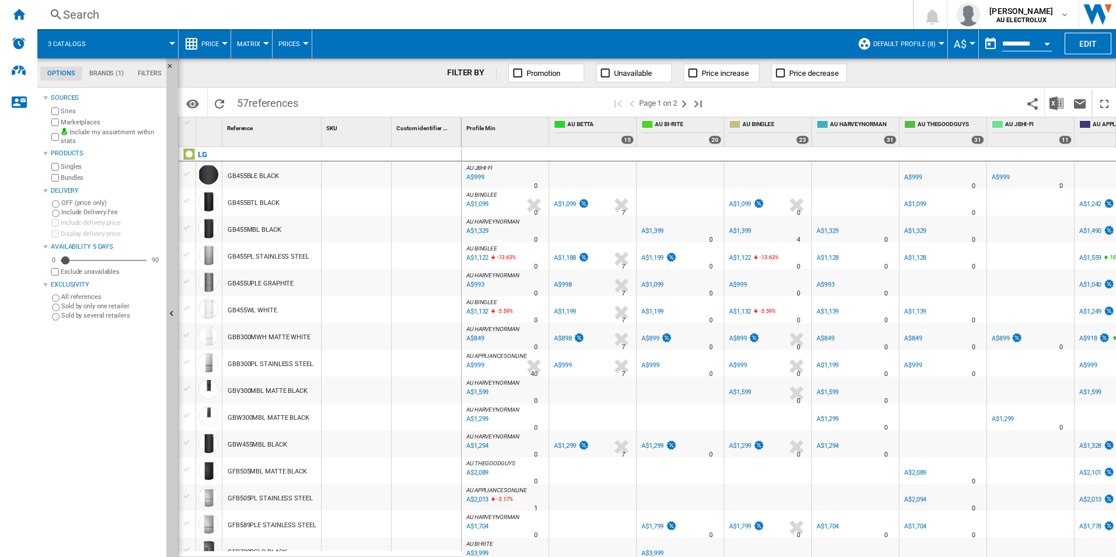
click at [939, 40] on button "Default profile (8)" at bounding box center [907, 43] width 68 height 29
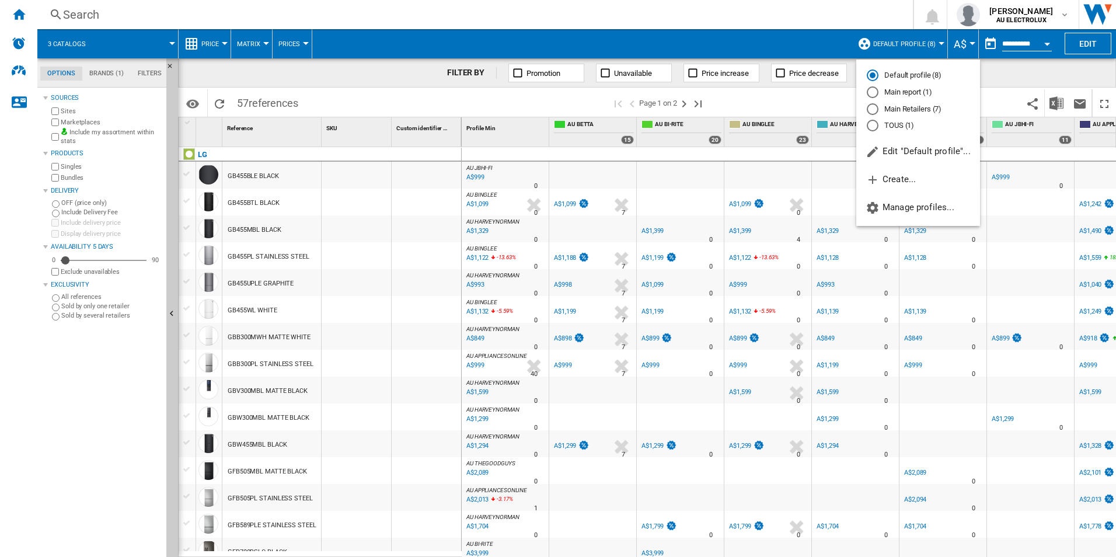
click at [939, 40] on md-backdrop at bounding box center [558, 278] width 1116 height 557
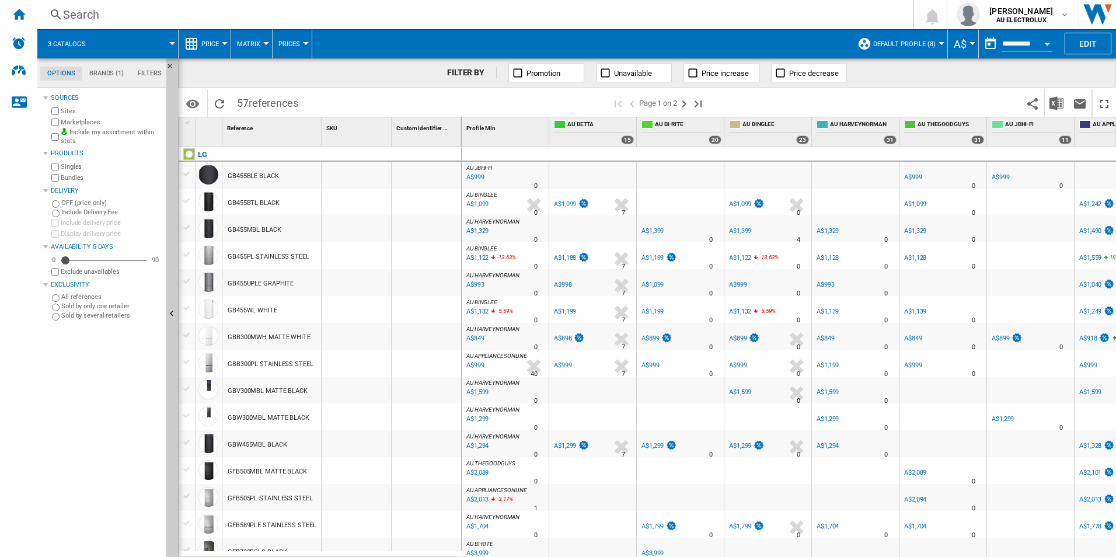
click at [100, 68] on md-tab-item "Brands (1)" at bounding box center [106, 74] width 48 height 14
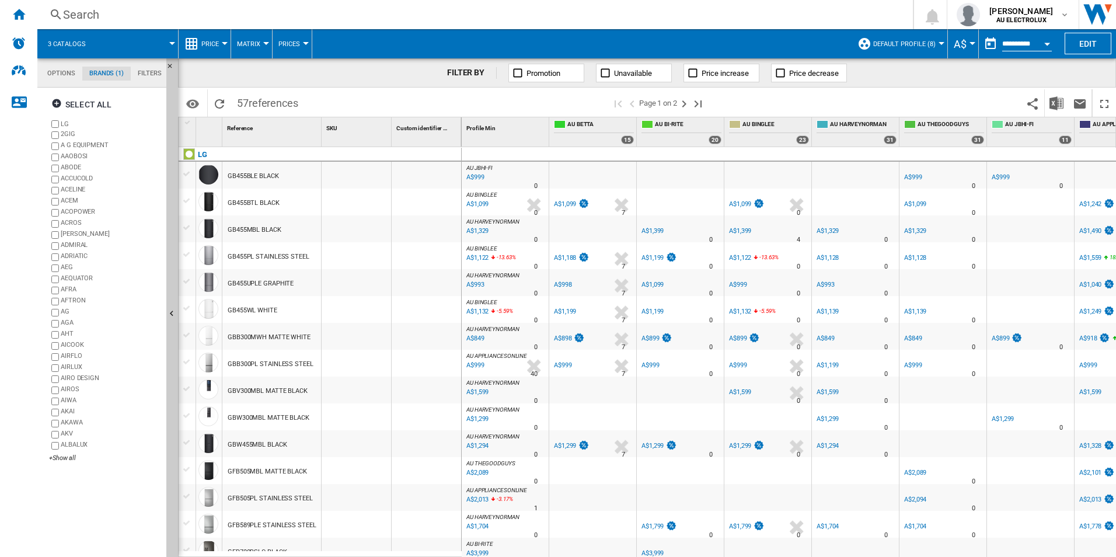
scroll to position [45, 0]
click at [75, 101] on div "Select all" at bounding box center [81, 104] width 60 height 21
click at [53, 103] on ng-md-icon "button" at bounding box center [58, 105] width 14 height 14
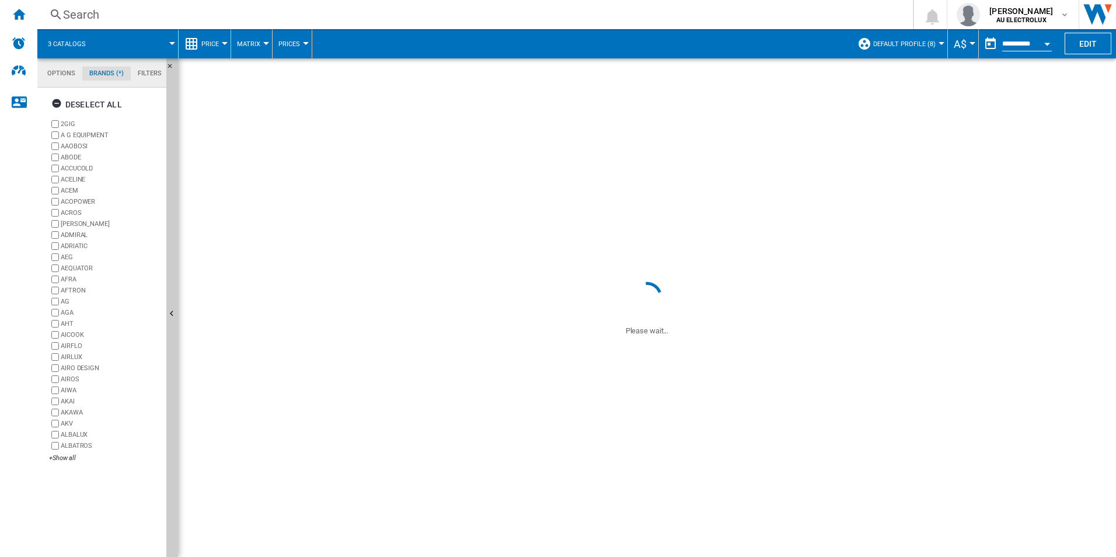
click at [60, 458] on div "+Show all" at bounding box center [105, 458] width 113 height 9
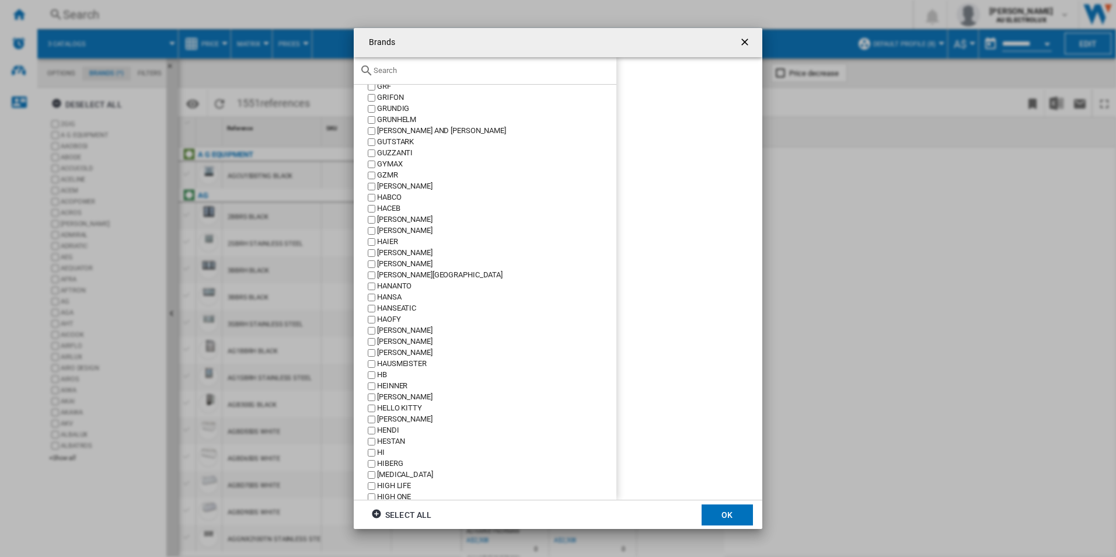
scroll to position [5839, 0]
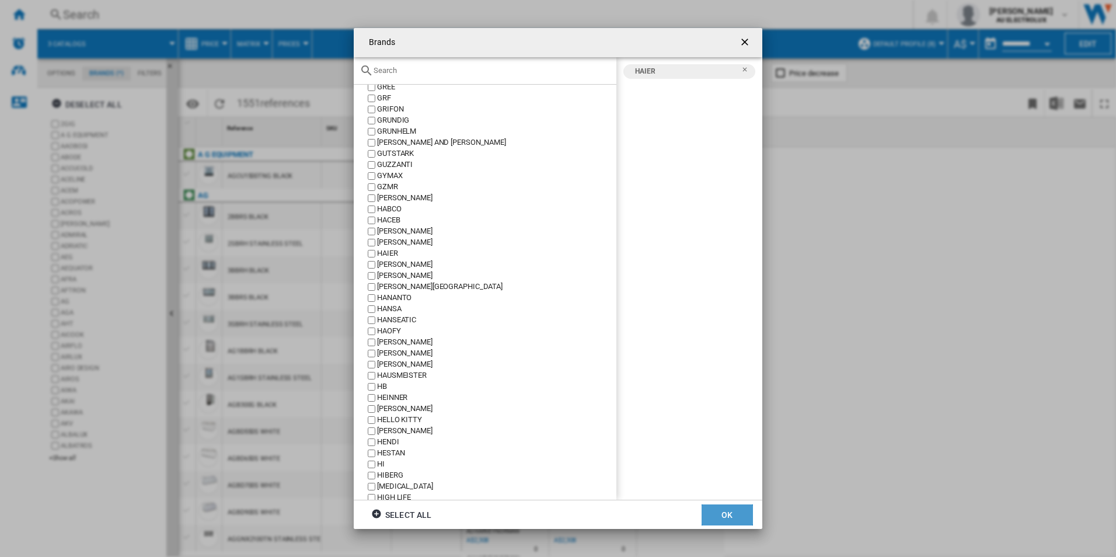
click at [736, 510] on button "OK" at bounding box center [727, 514] width 51 height 21
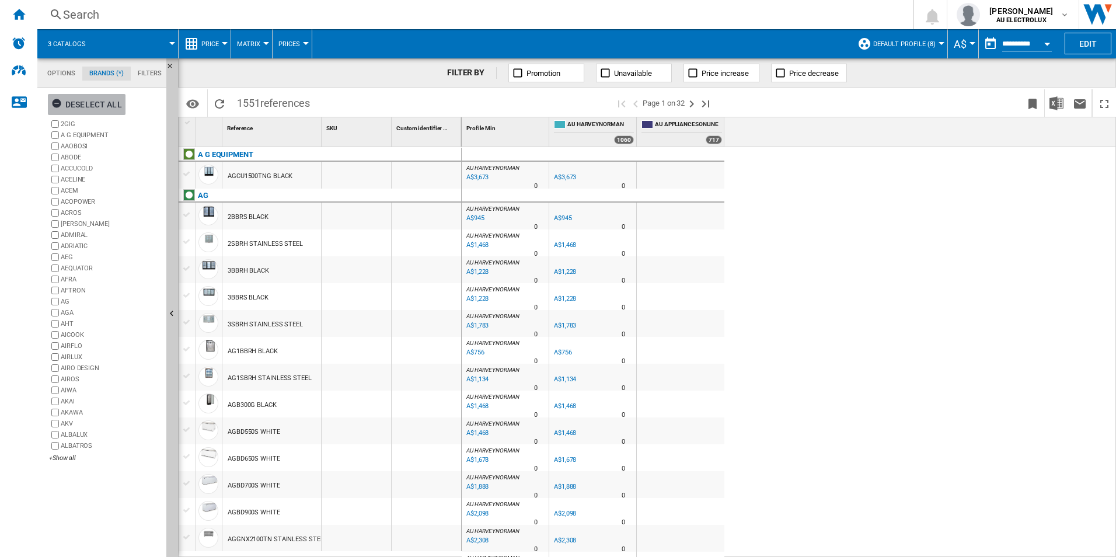
click at [91, 104] on div "Deselect all" at bounding box center [86, 104] width 71 height 21
click at [65, 459] on div "+Show all" at bounding box center [105, 458] width 113 height 9
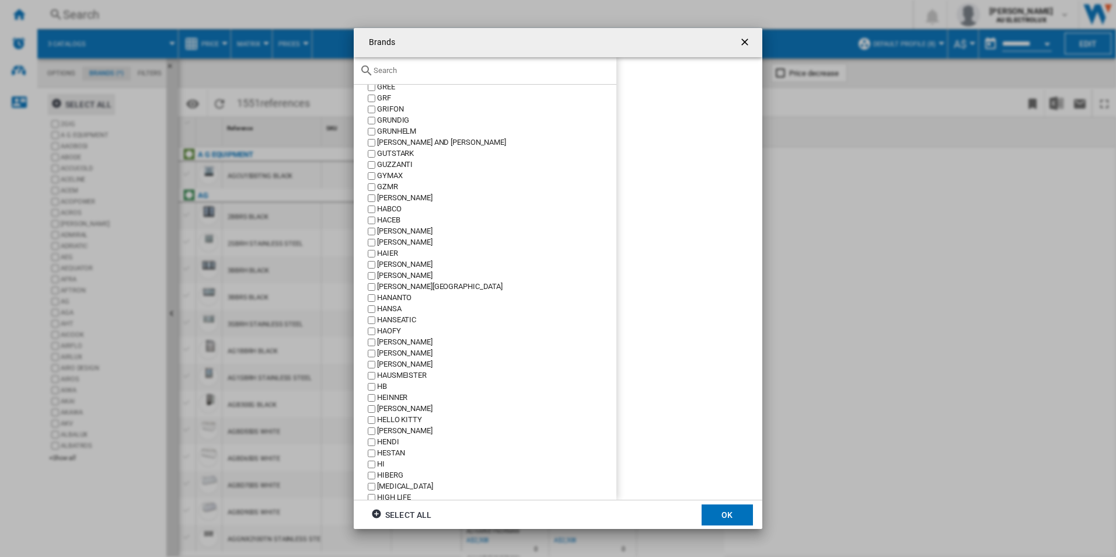
click at [385, 413] on div "[PERSON_NAME]" at bounding box center [496, 408] width 239 height 11
click at [725, 510] on button "OK" at bounding box center [727, 514] width 51 height 21
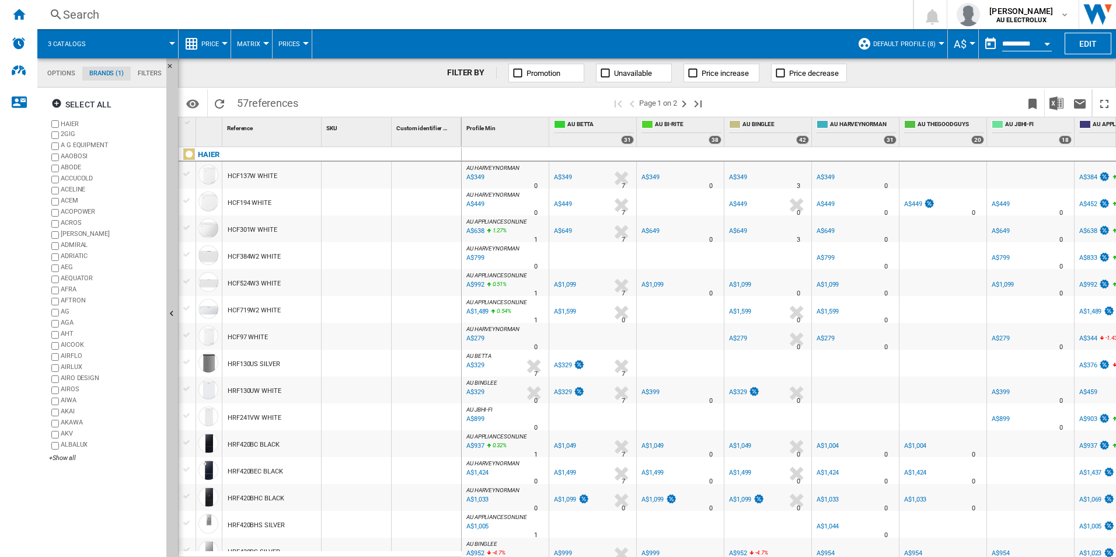
scroll to position [58, 0]
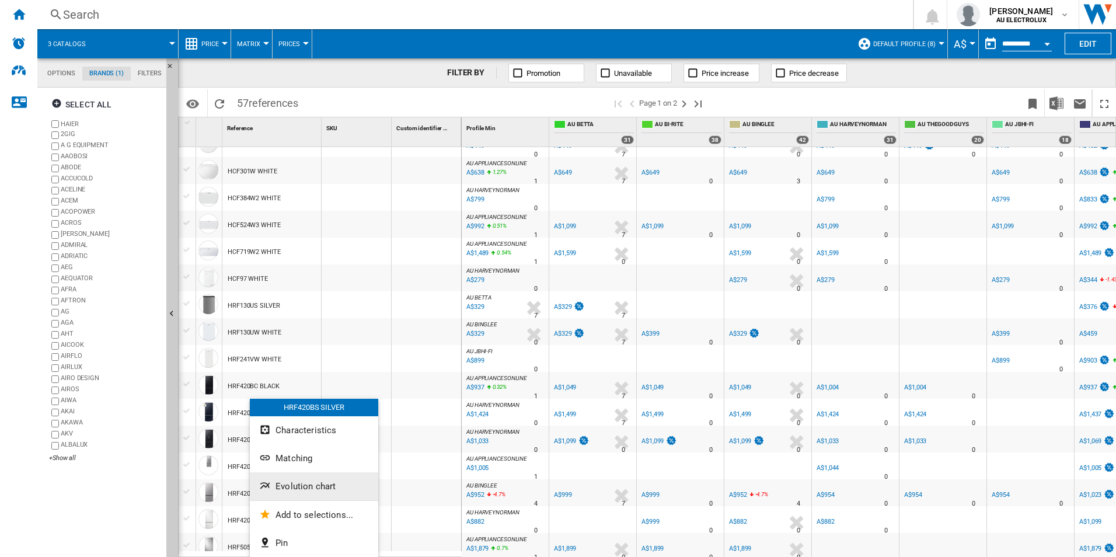
click at [327, 479] on button "Evolution chart" at bounding box center [314, 486] width 128 height 28
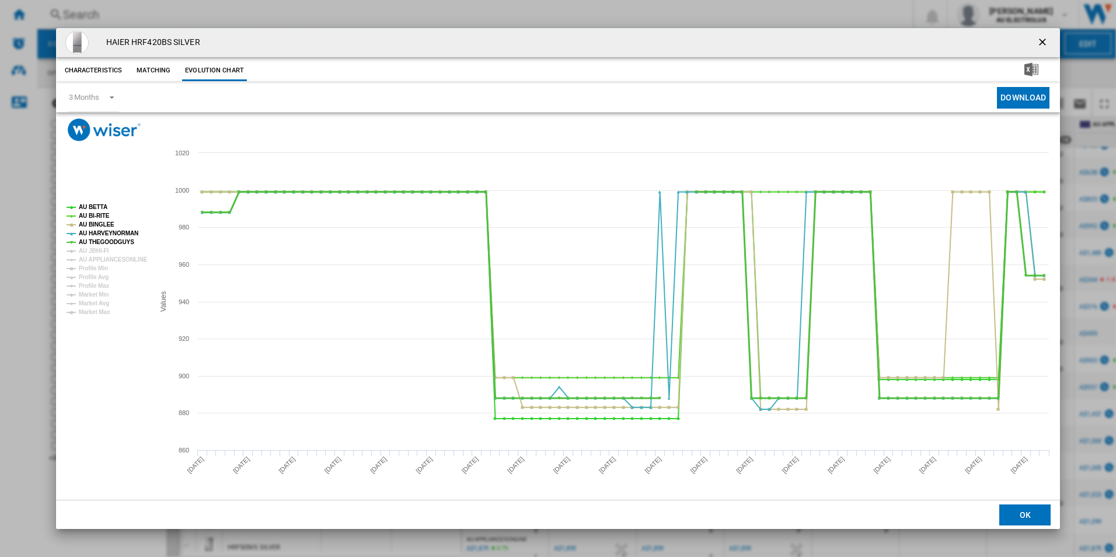
click at [92, 239] on tspan "AU THEGOODGUYS" at bounding box center [106, 242] width 55 height 6
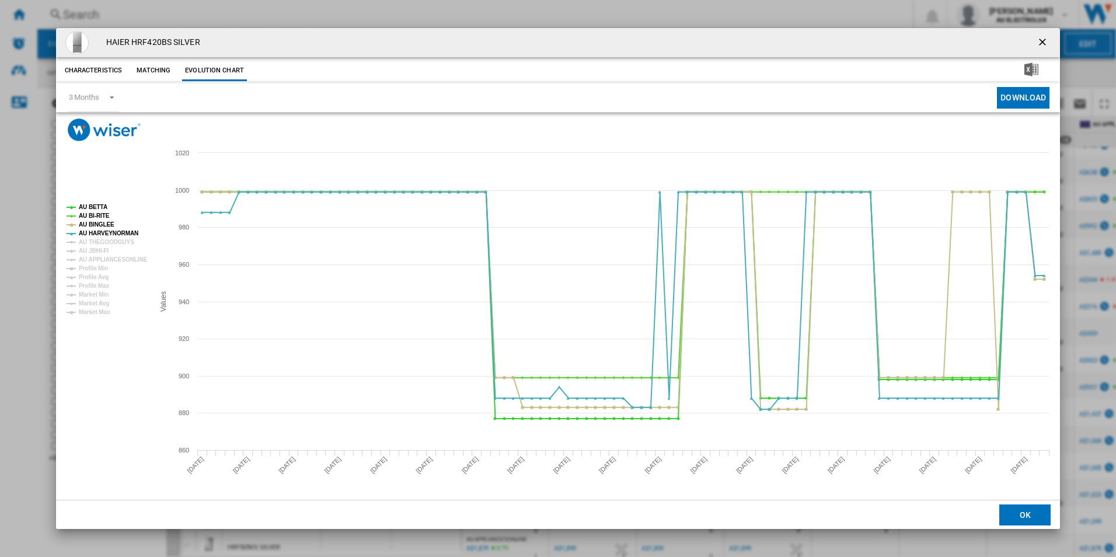
click at [92, 239] on tspan "AU THEGOODGUYS" at bounding box center [106, 242] width 55 height 6
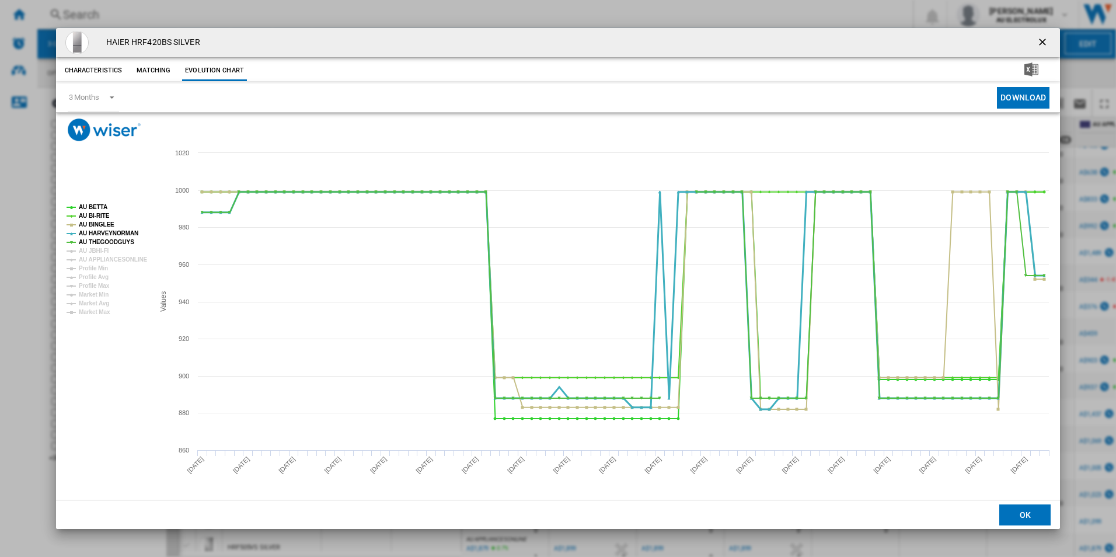
click at [95, 230] on tspan "AU HARVEYNORMAN" at bounding box center [109, 233] width 60 height 6
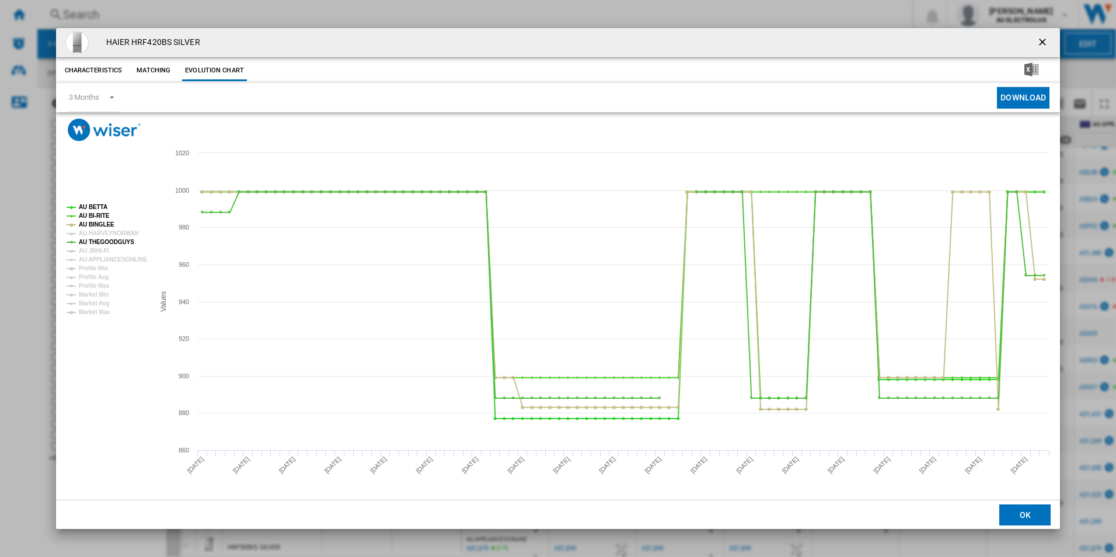
click at [95, 230] on tspan "AU HARVEYNORMAN" at bounding box center [109, 233] width 60 height 6
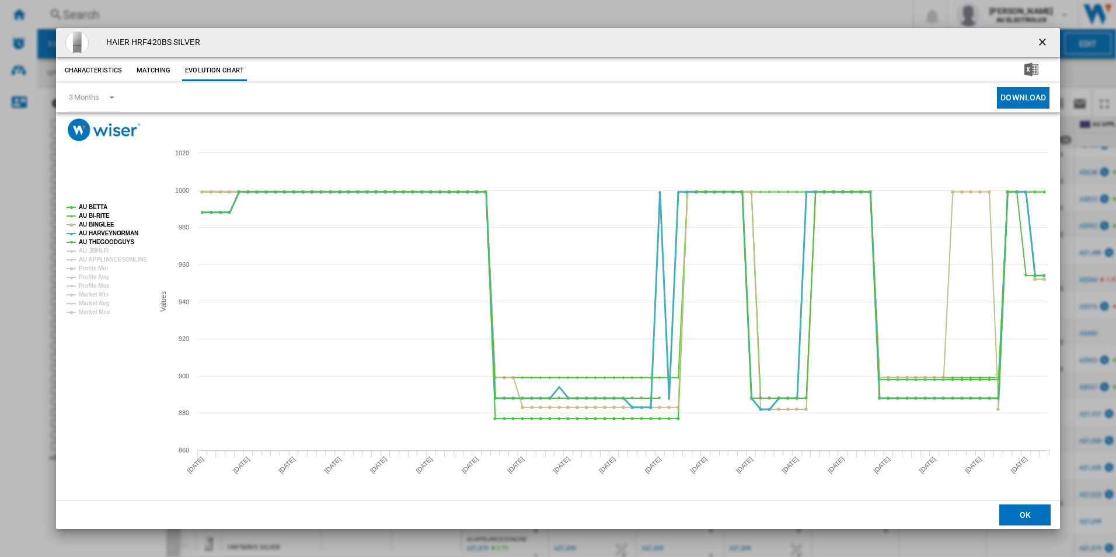
click at [95, 230] on tspan "AU HARVEYNORMAN" at bounding box center [109, 233] width 60 height 6
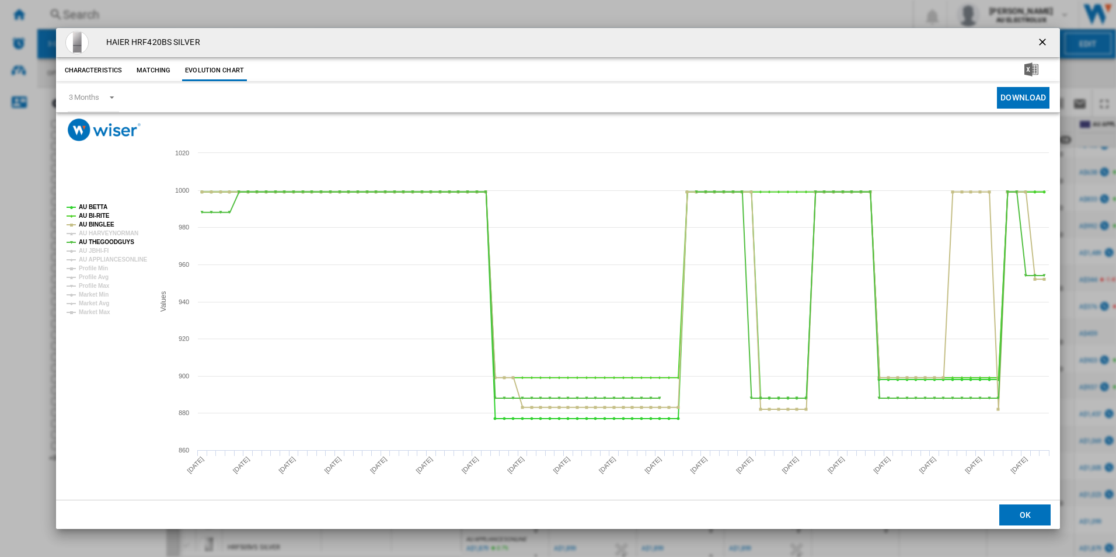
click at [95, 230] on tspan "AU HARVEYNORMAN" at bounding box center [109, 233] width 60 height 6
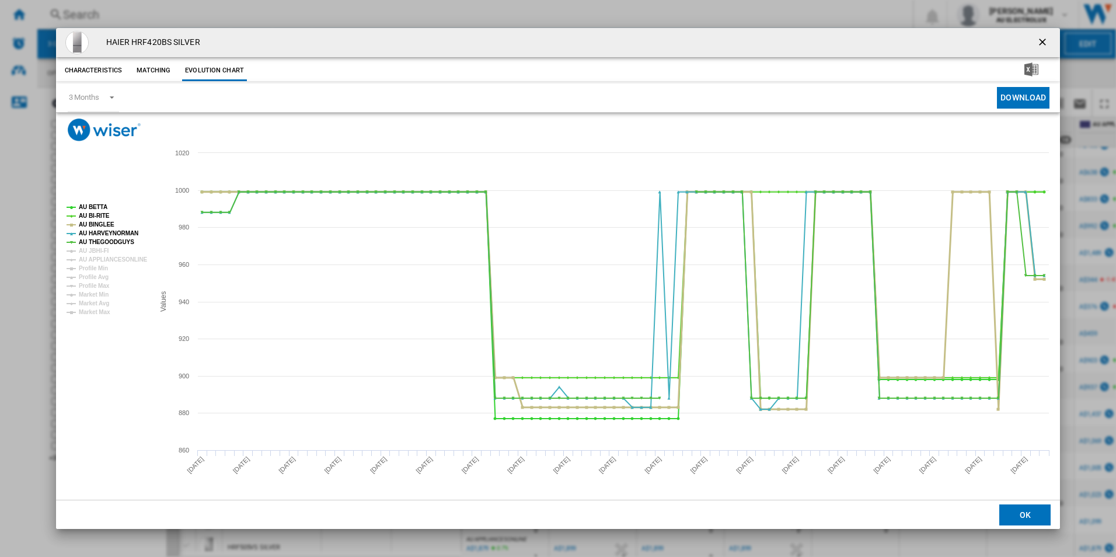
click at [95, 222] on tspan "AU BINGLEE" at bounding box center [97, 224] width 36 height 6
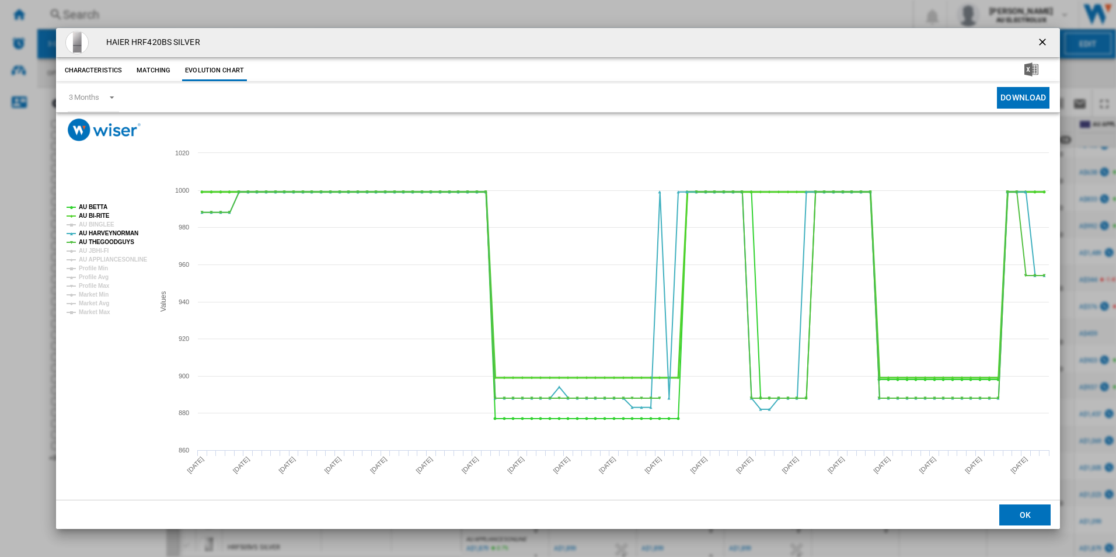
click at [96, 214] on tspan "AU BI-RITE" at bounding box center [94, 216] width 31 height 6
click at [96, 208] on tspan "AU BETTA" at bounding box center [93, 207] width 29 height 6
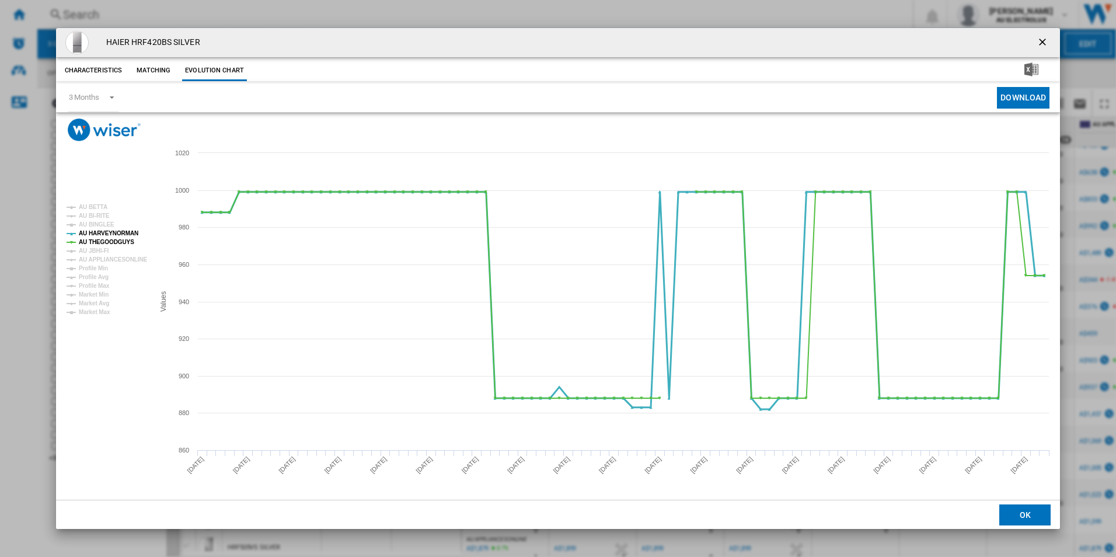
click at [100, 231] on tspan "AU HARVEYNORMAN" at bounding box center [109, 233] width 60 height 6
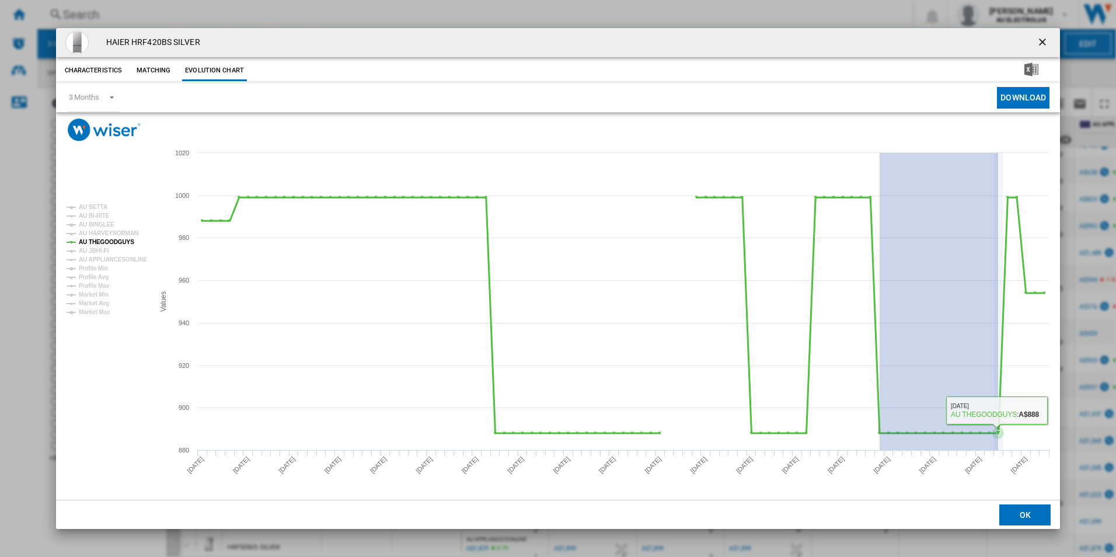
drag, startPoint x: 880, startPoint y: 435, endPoint x: 998, endPoint y: 438, distance: 118.6
click at [998, 433] on icon "Product popup" at bounding box center [623, 315] width 854 height 236
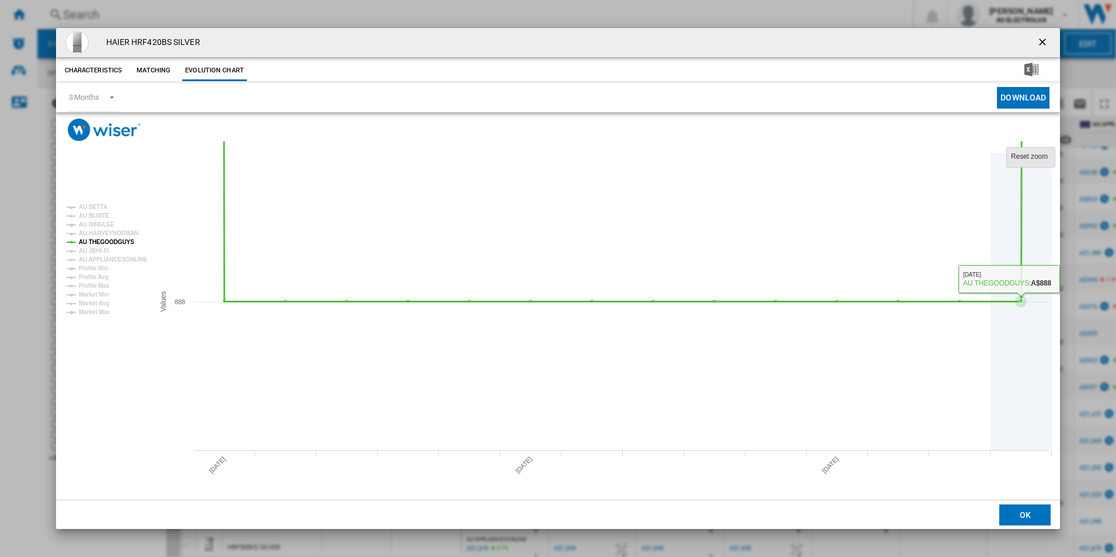
click at [1031, 158] on tspan "Reset zoom" at bounding box center [1029, 156] width 37 height 8
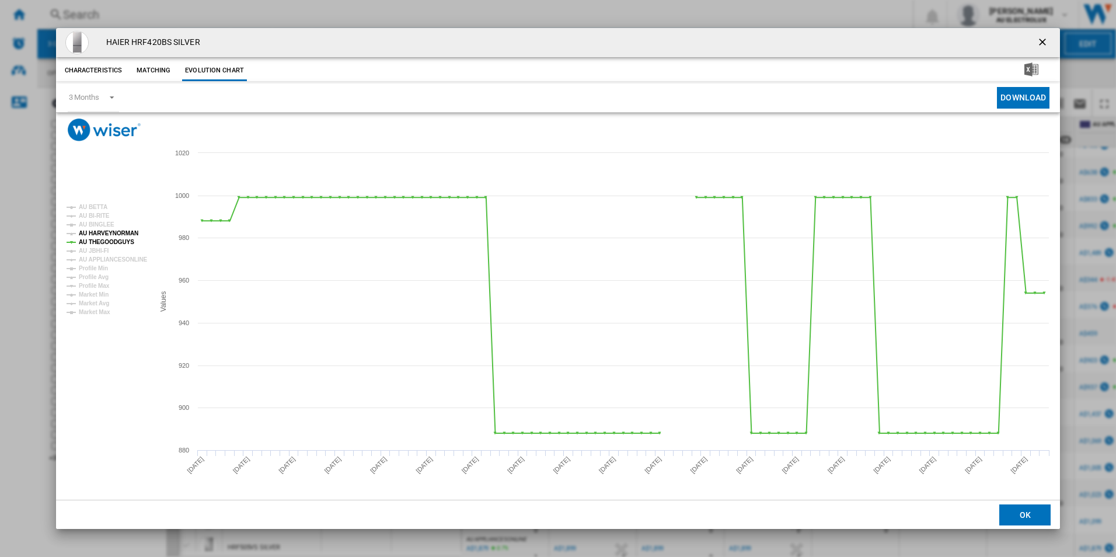
click at [110, 232] on tspan "AU HARVEYNORMAN" at bounding box center [109, 233] width 60 height 6
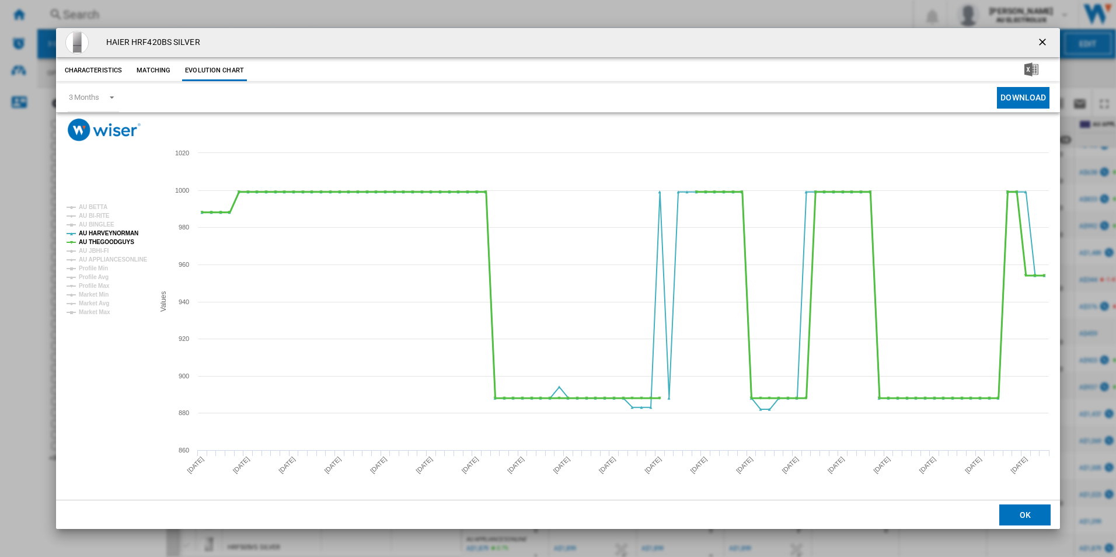
click at [109, 242] on tspan "AU THEGOODGUYS" at bounding box center [106, 242] width 55 height 6
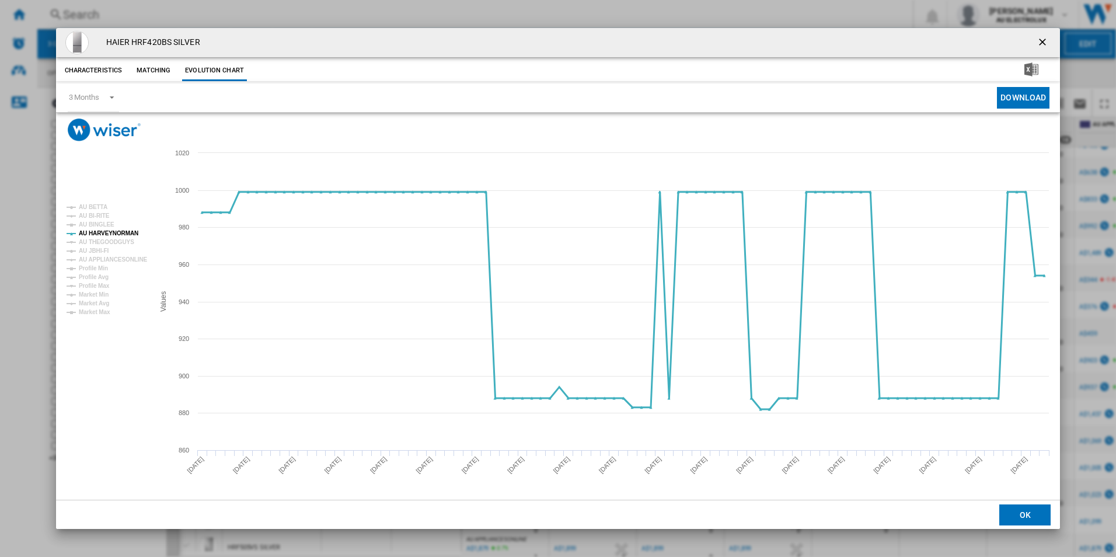
click at [113, 230] on tspan "AU HARVEYNORMAN" at bounding box center [109, 233] width 60 height 6
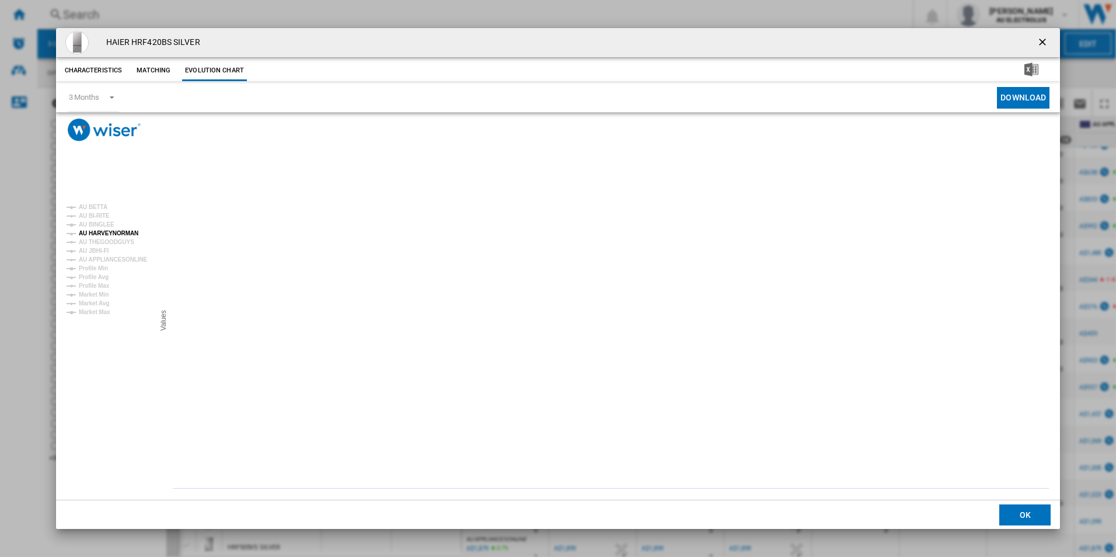
click at [109, 235] on tspan "AU HARVEYNORMAN" at bounding box center [109, 233] width 60 height 6
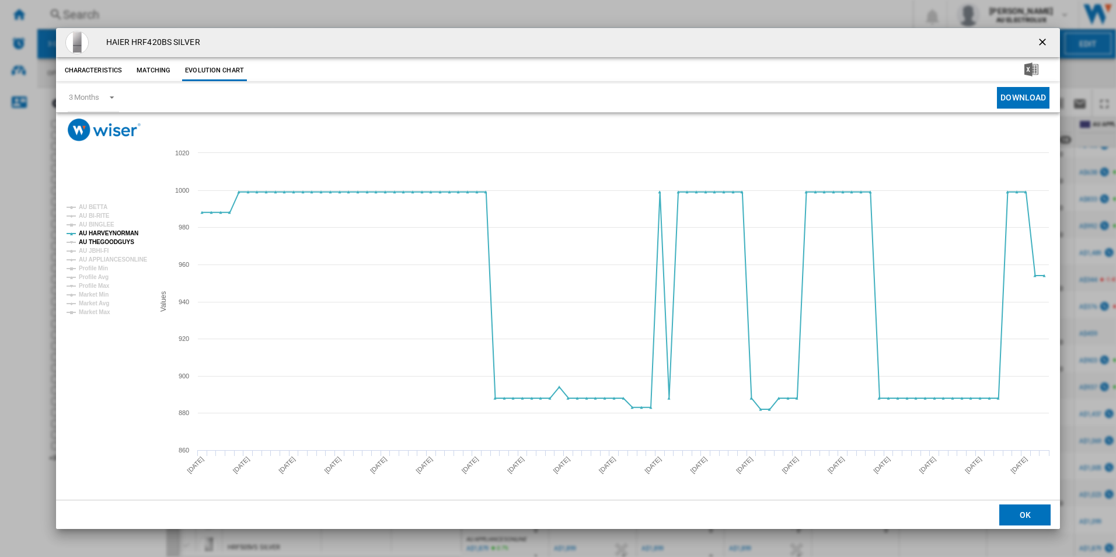
click at [106, 242] on tspan "AU THEGOODGUYS" at bounding box center [106, 242] width 55 height 6
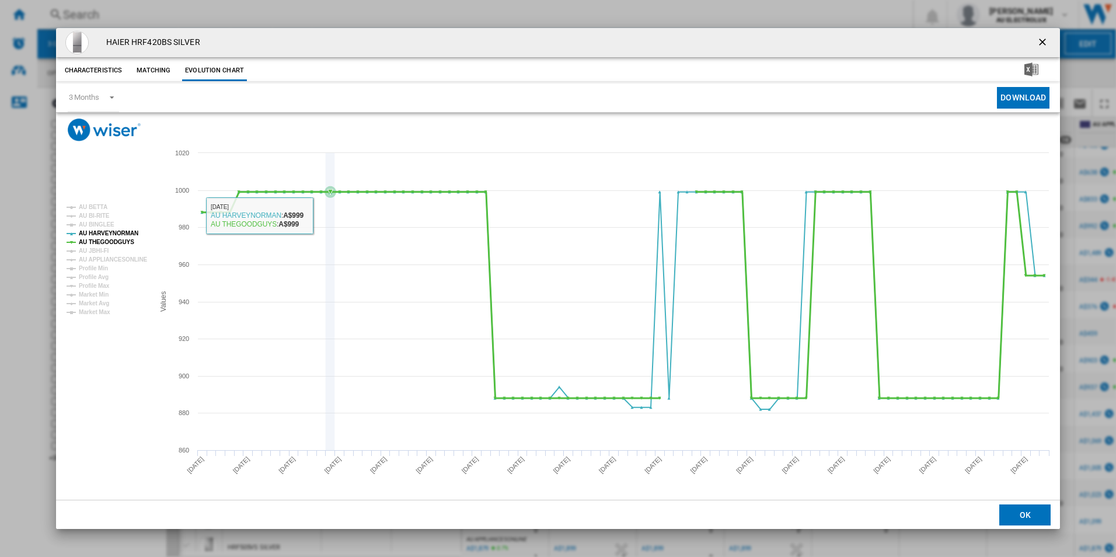
click at [330, 195] on icon "Product popup" at bounding box center [331, 192] width 12 height 12
click at [168, 42] on h4 "HAIER HRF420BS SILVER" at bounding box center [150, 43] width 100 height 12
drag, startPoint x: 170, startPoint y: 41, endPoint x: 131, endPoint y: 45, distance: 39.3
click at [131, 45] on h4 "HAIER HRF420BS SILVER" at bounding box center [150, 43] width 100 height 12
copy h4 "HRF420BS"
